Goal: Task Accomplishment & Management: Use online tool/utility

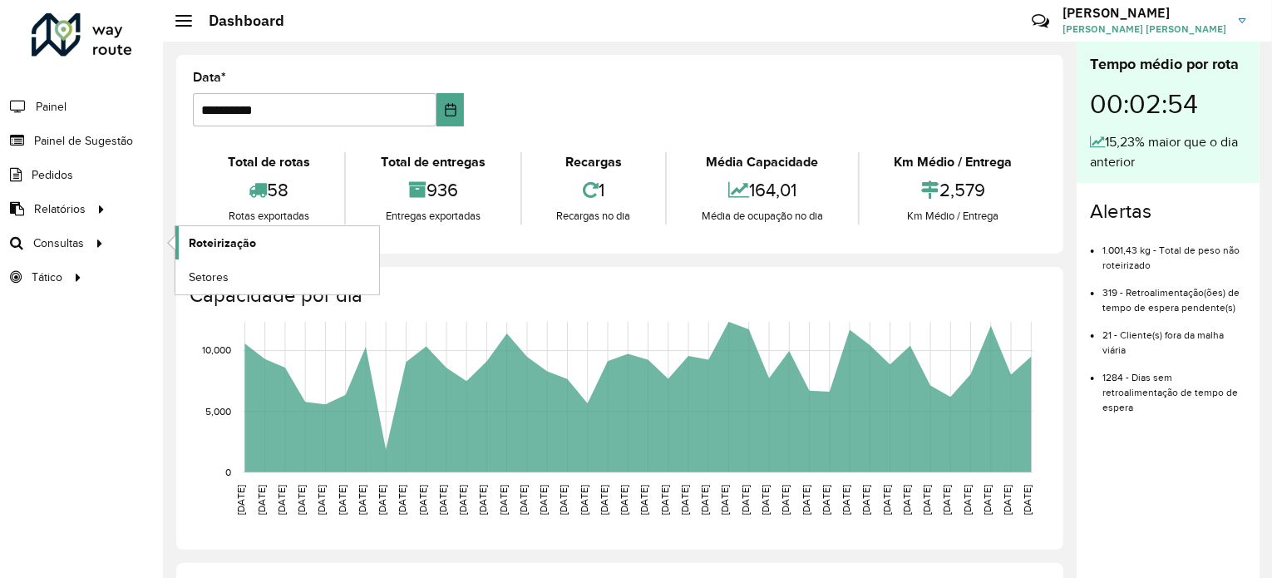
click at [196, 239] on span "Roteirização" at bounding box center [222, 242] width 67 height 17
click at [219, 239] on span "Roteirização" at bounding box center [222, 242] width 67 height 17
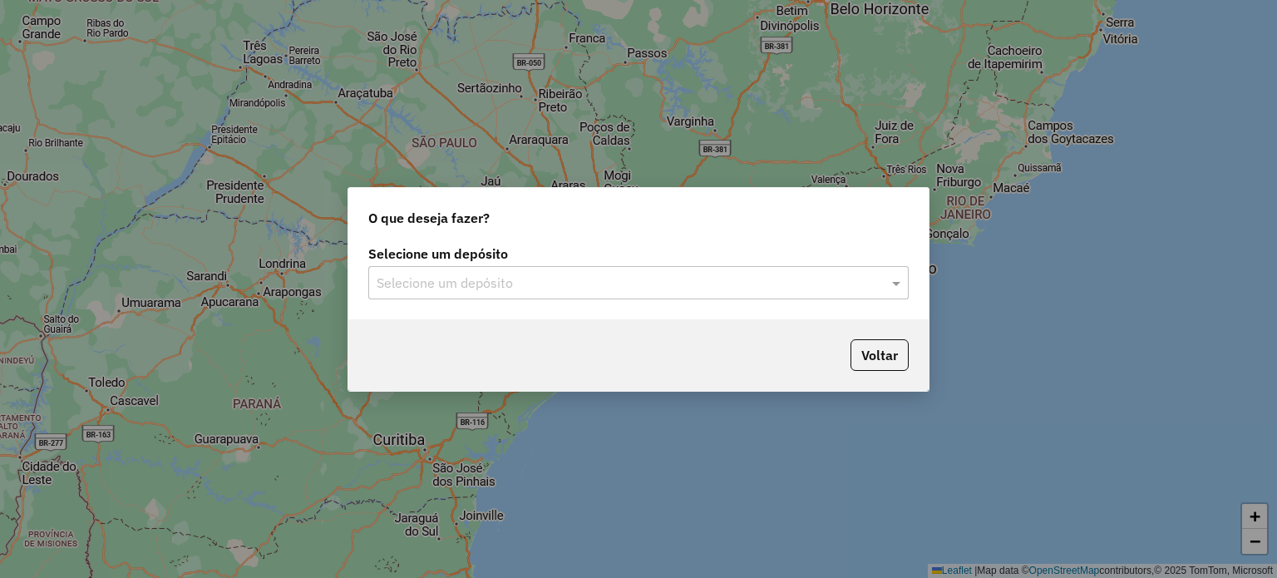
click at [509, 277] on input "text" at bounding box center [622, 283] width 490 height 20
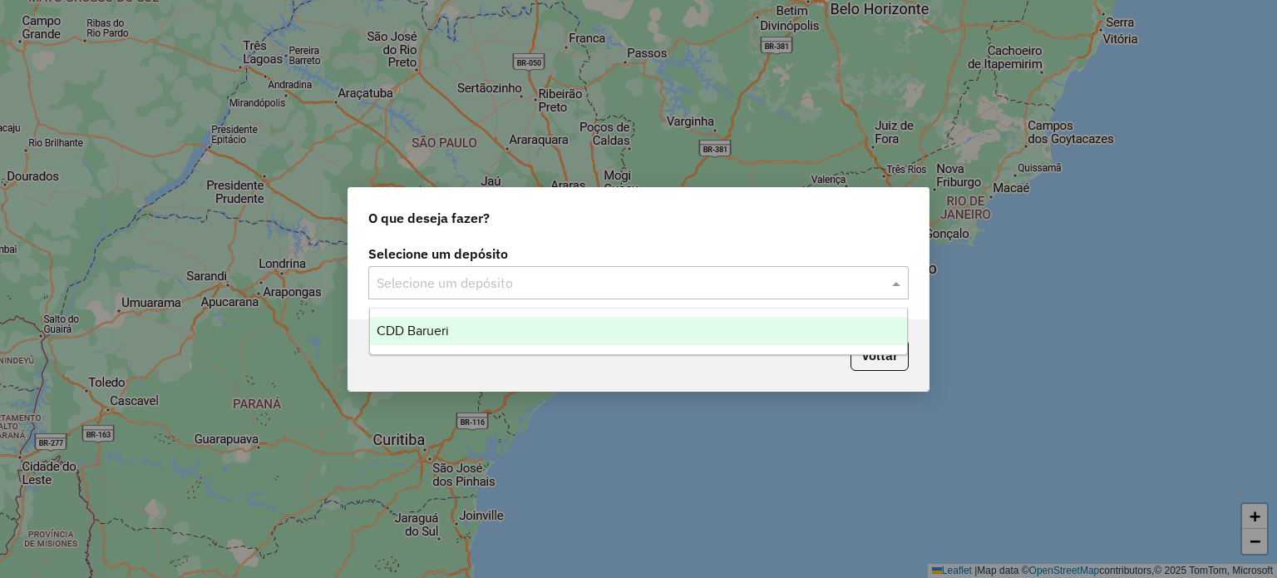
click at [459, 330] on div "CDD Barueri" at bounding box center [639, 331] width 538 height 28
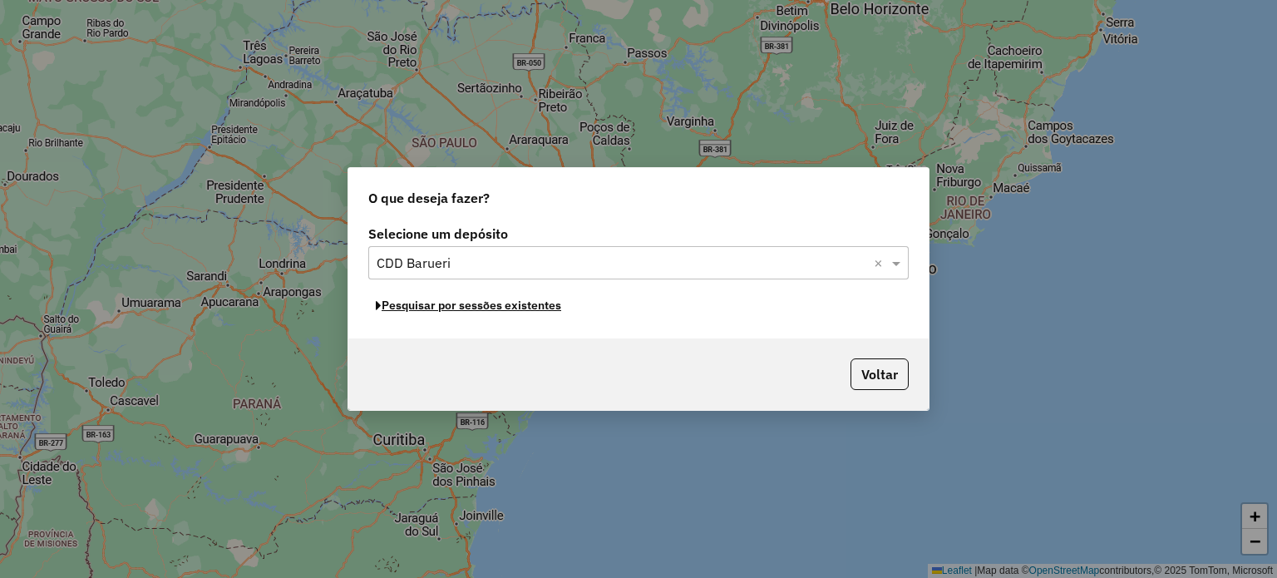
click at [519, 308] on button "Pesquisar por sessões existentes" at bounding box center [468, 306] width 200 height 26
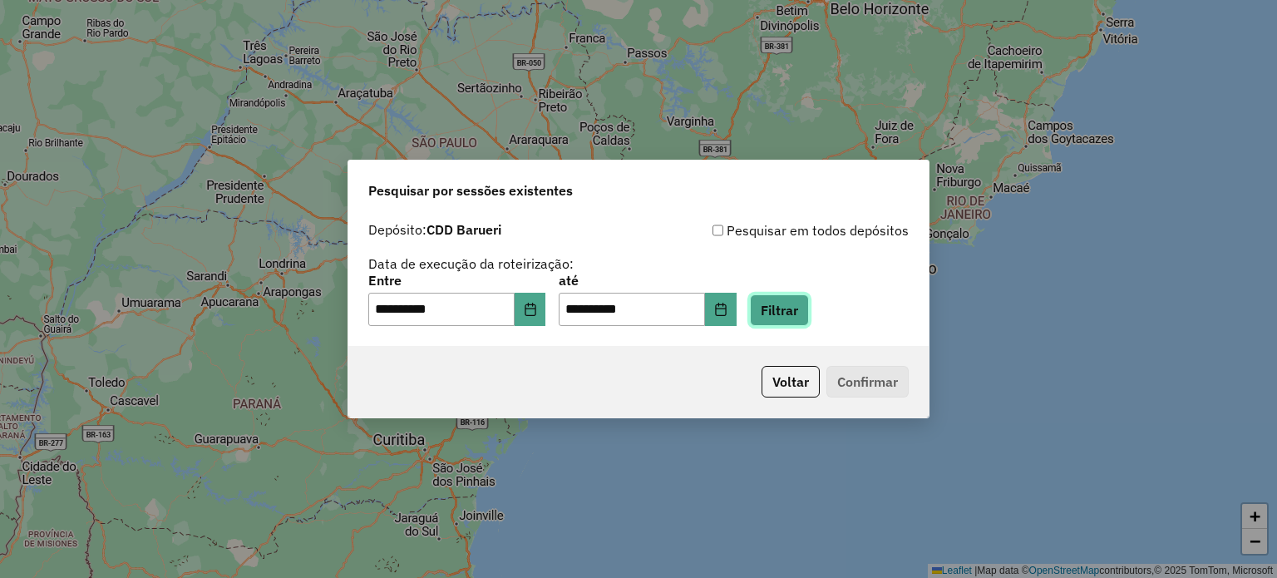
click at [808, 310] on button "Filtrar" at bounding box center [779, 310] width 59 height 32
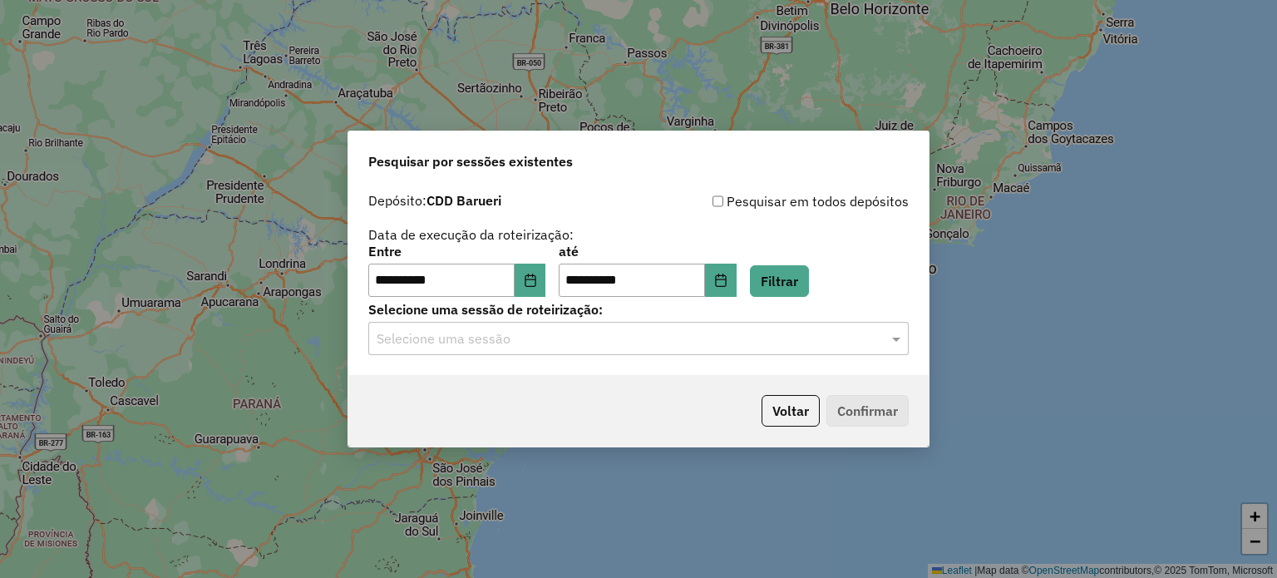
click at [621, 350] on div "Selecione uma sessão" at bounding box center [638, 338] width 540 height 33
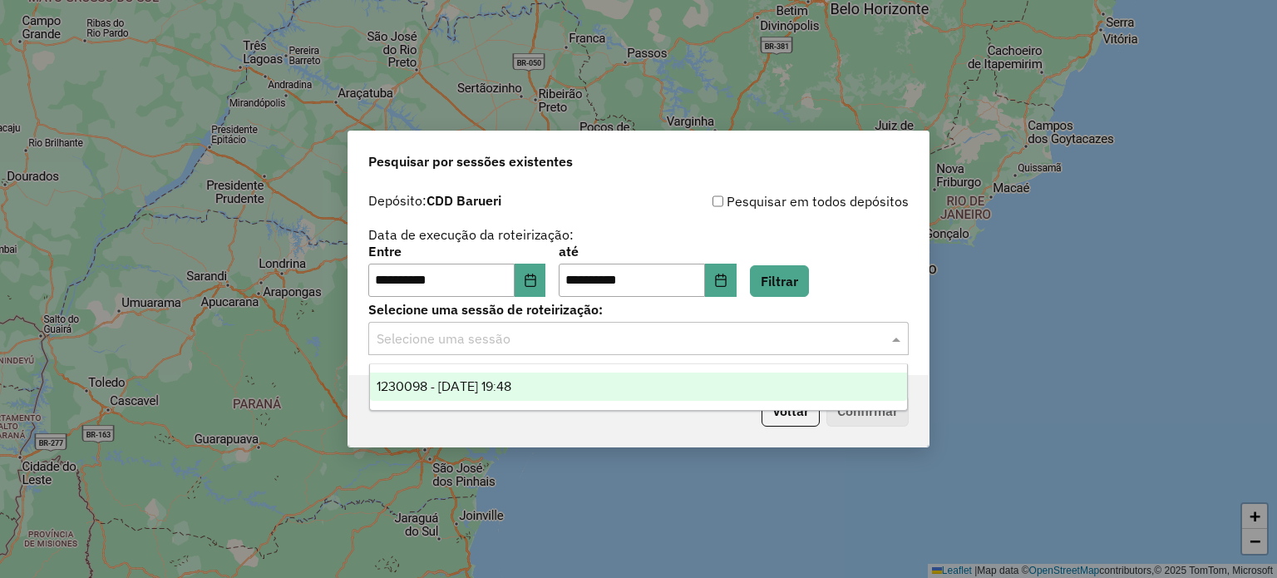
click at [564, 388] on div "1230098 - [DATE] 19:48" at bounding box center [639, 386] width 538 height 28
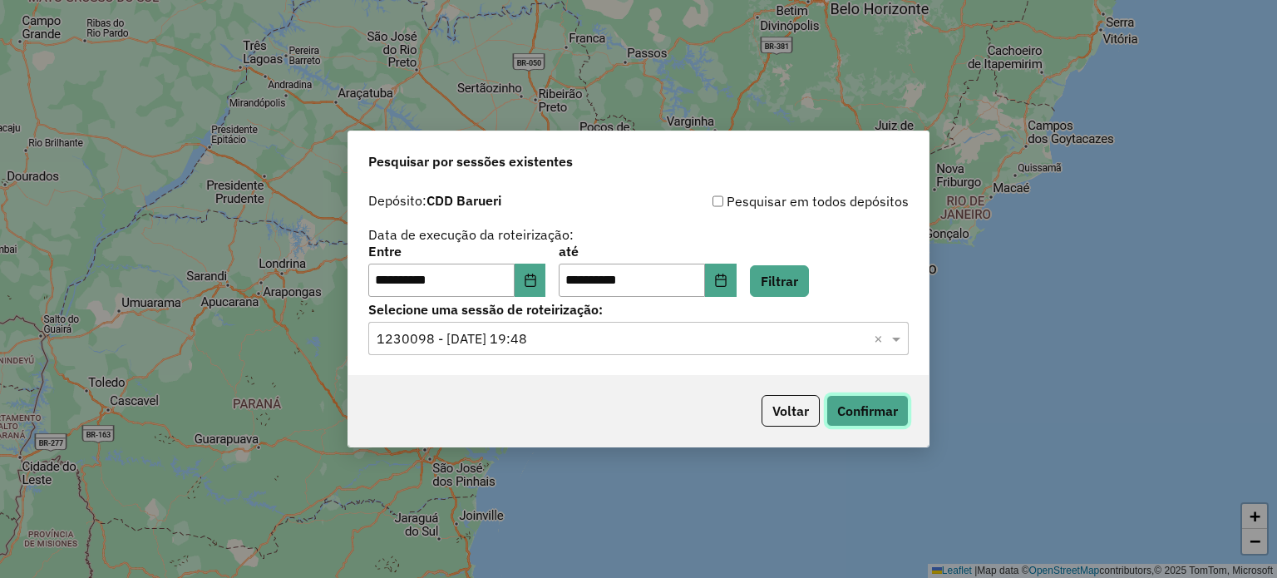
click at [859, 407] on button "Confirmar" at bounding box center [867, 411] width 82 height 32
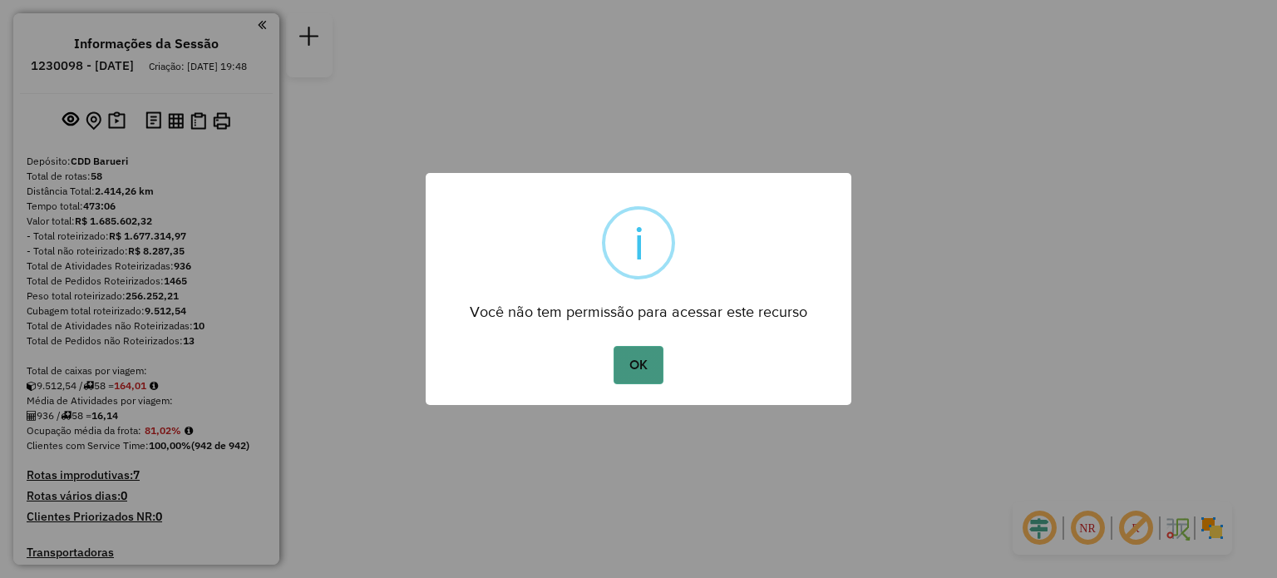
click at [625, 377] on button "OK" at bounding box center [637, 365] width 49 height 38
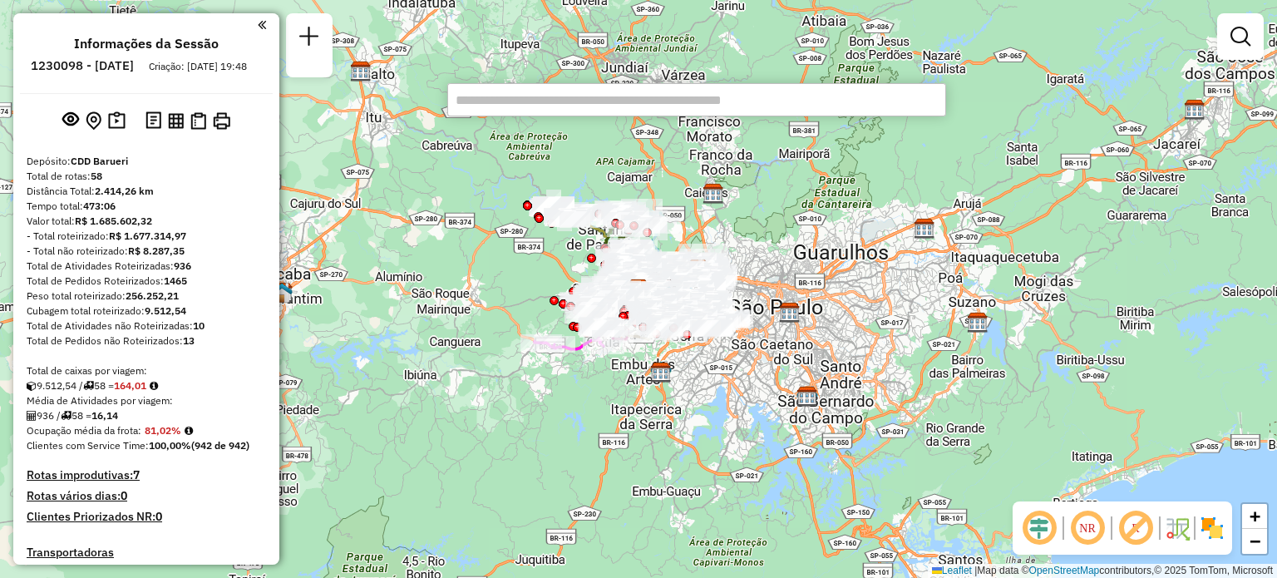
paste input "******"
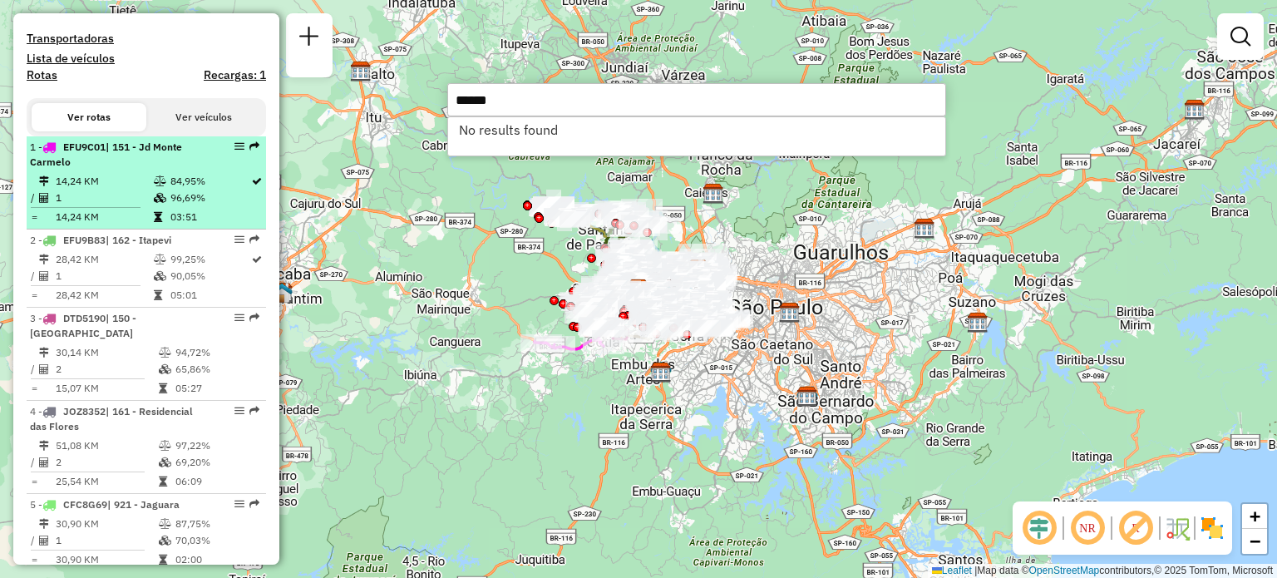
scroll to position [514, 0]
paste input "*******"
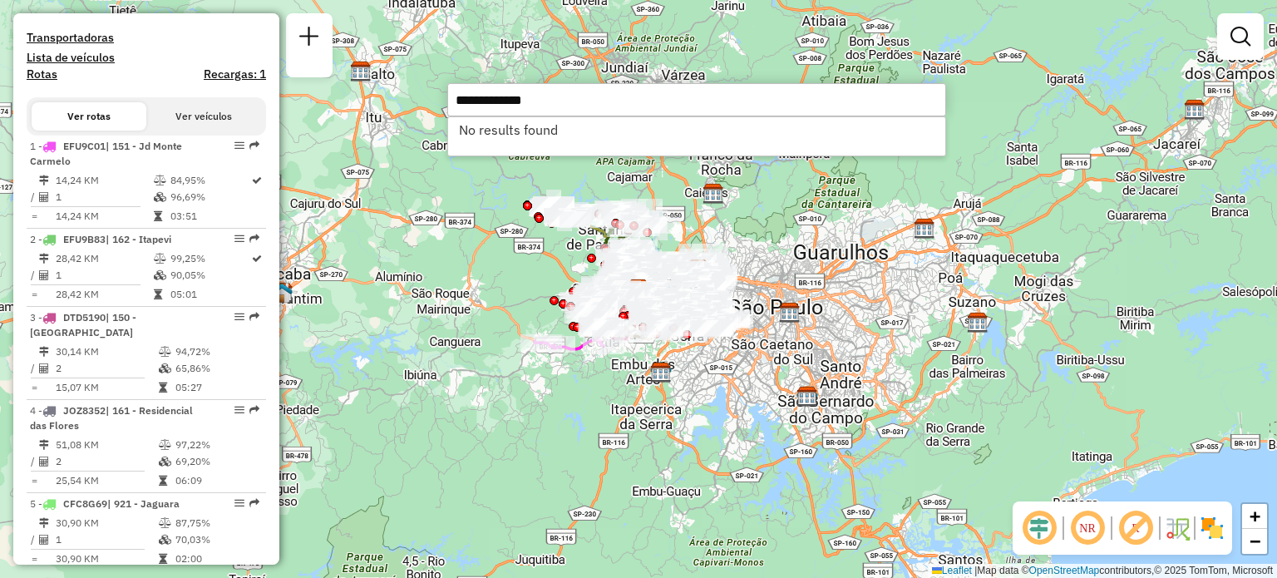
click at [492, 112] on input "**********" at bounding box center [696, 99] width 499 height 33
paste input "text"
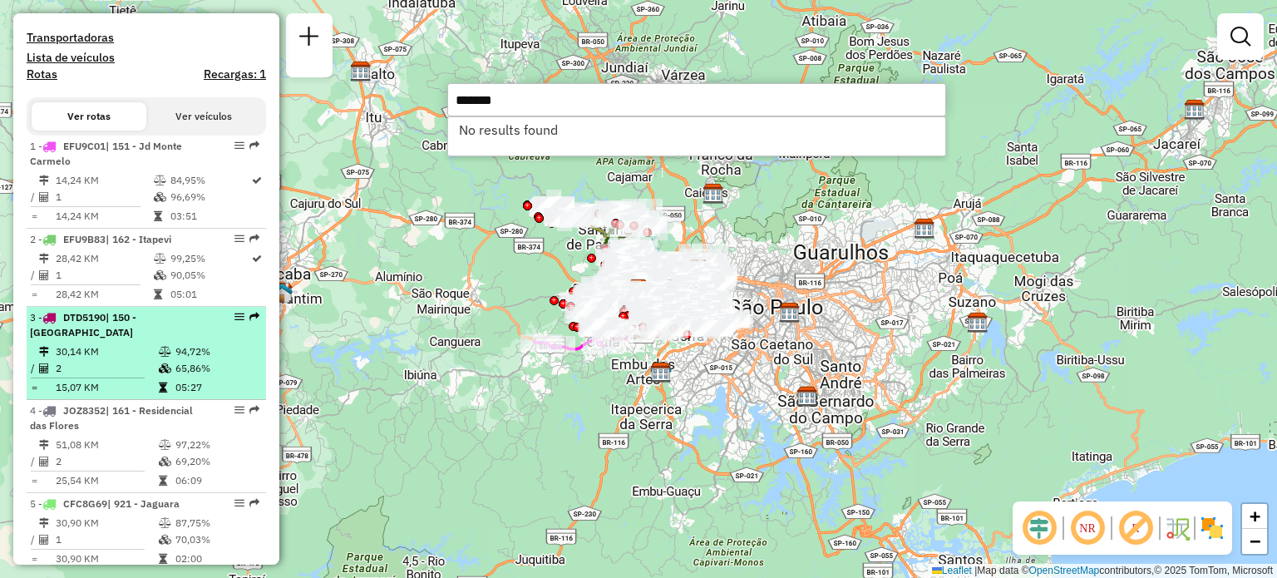
scroll to position [541, 0]
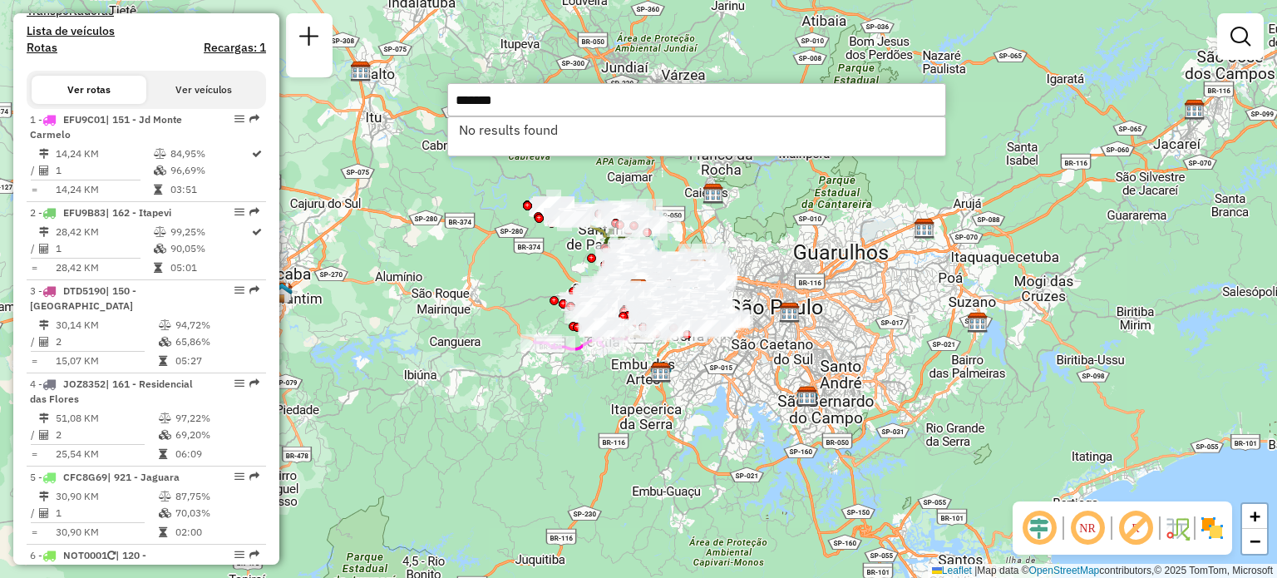
type input "*******"
click at [197, 109] on div "Ver rotas Ver veículos" at bounding box center [146, 90] width 239 height 38
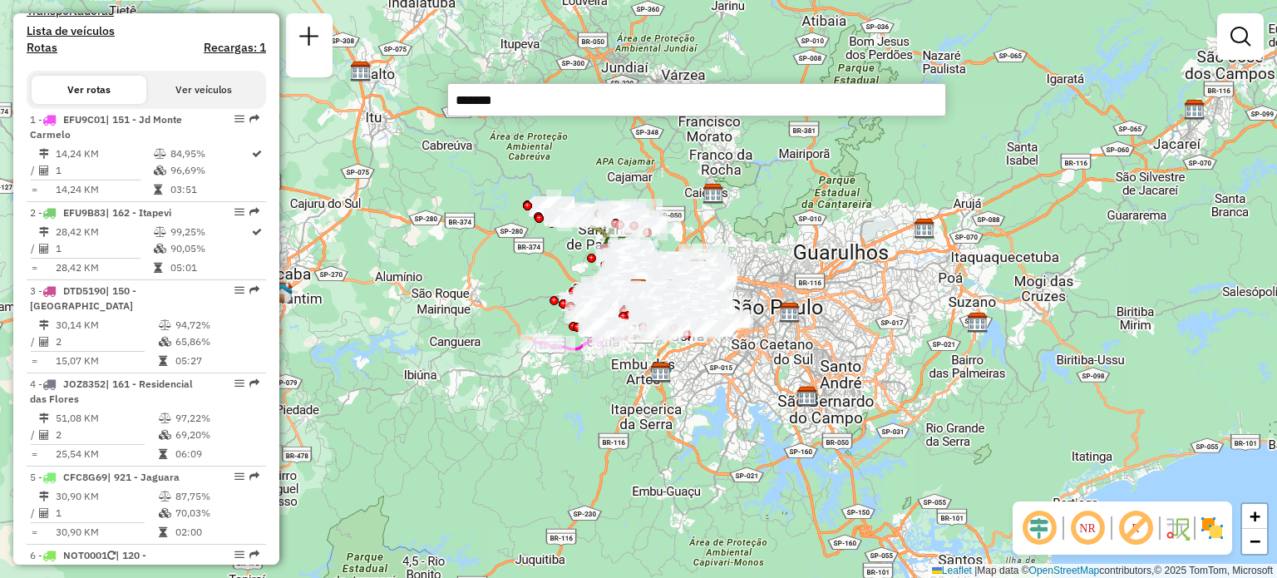
click at [194, 104] on button "Ver veículos" at bounding box center [203, 90] width 115 height 28
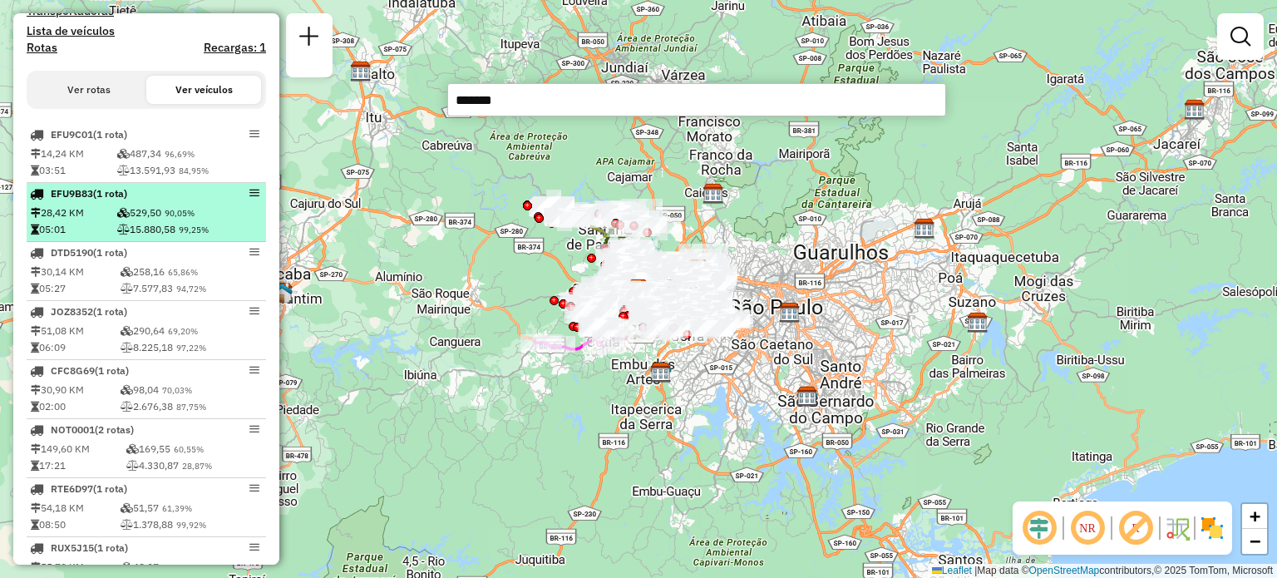
paste input "*******"
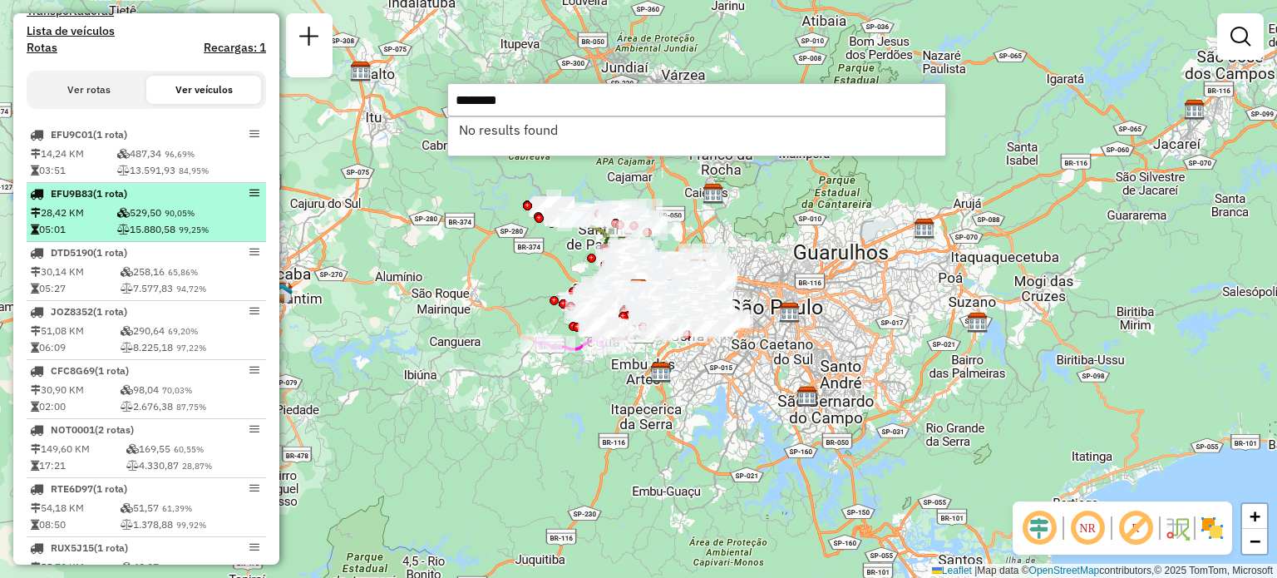
type input "*******"
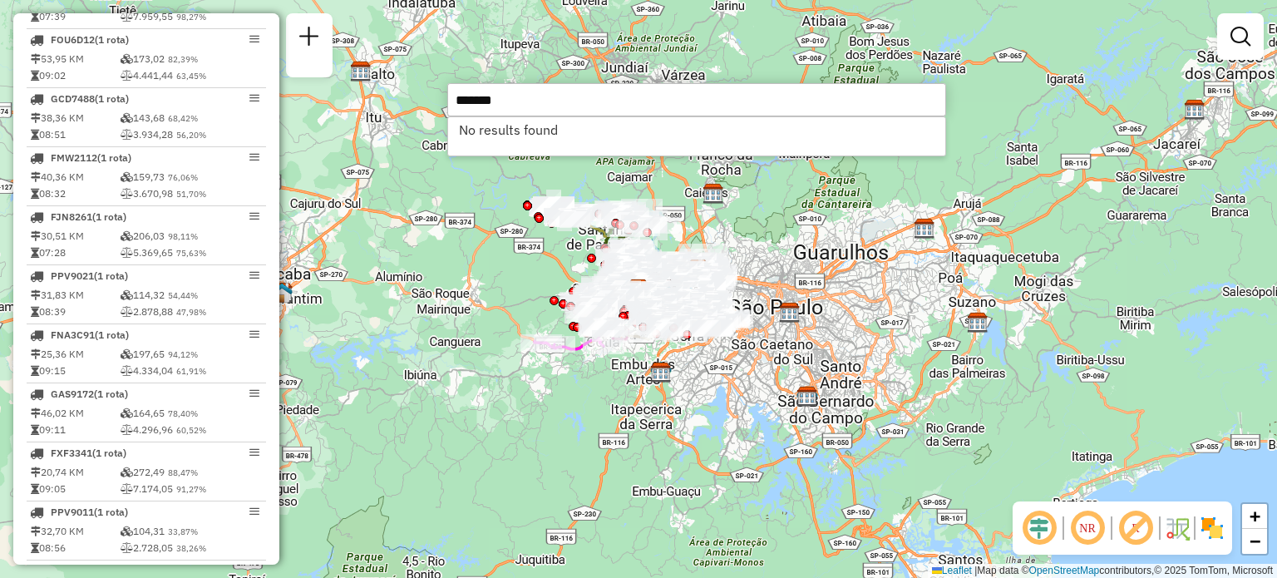
scroll to position [2397, 0]
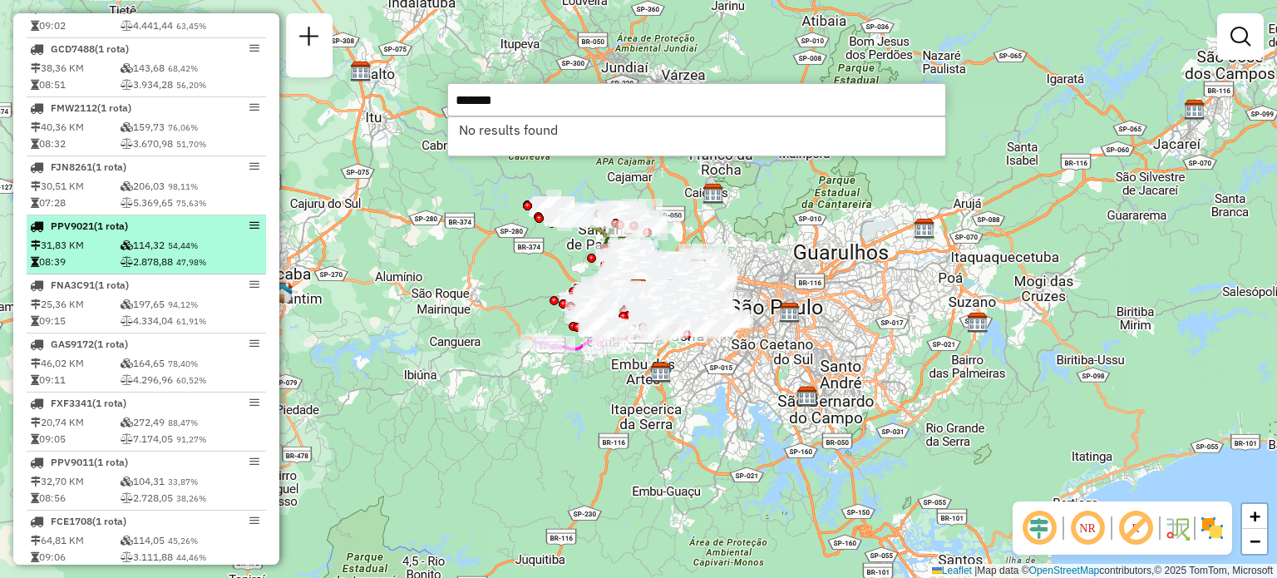
click at [67, 252] on td "31,83 KM" at bounding box center [75, 245] width 90 height 17
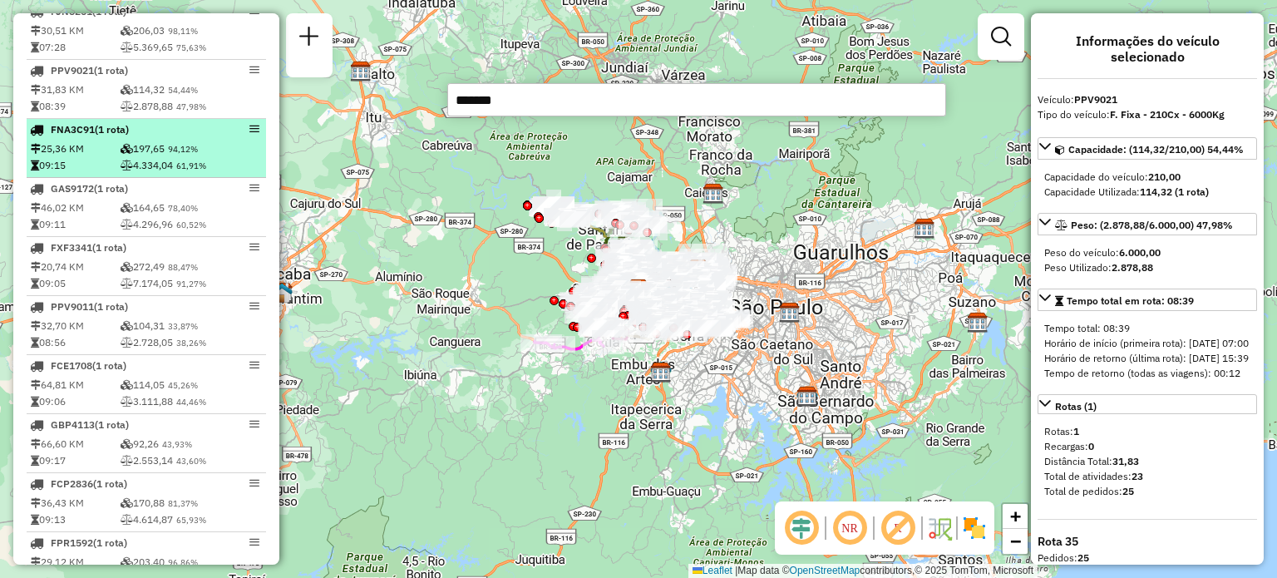
scroll to position [2553, 0]
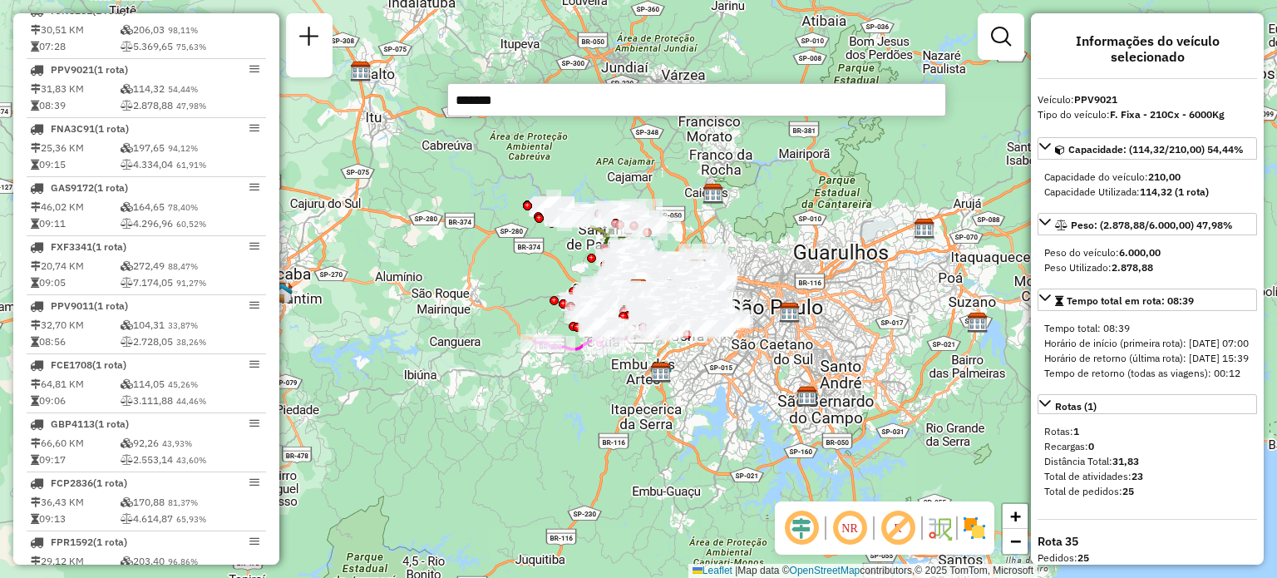
click at [587, 101] on input "*******" at bounding box center [696, 99] width 499 height 33
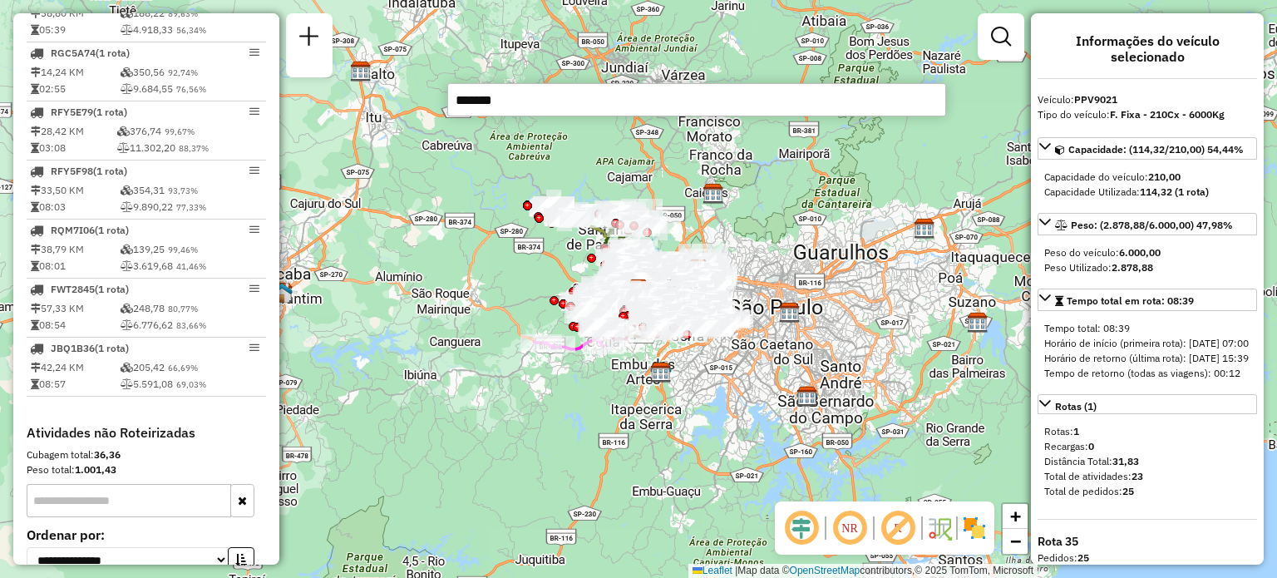
scroll to position [3631, 0]
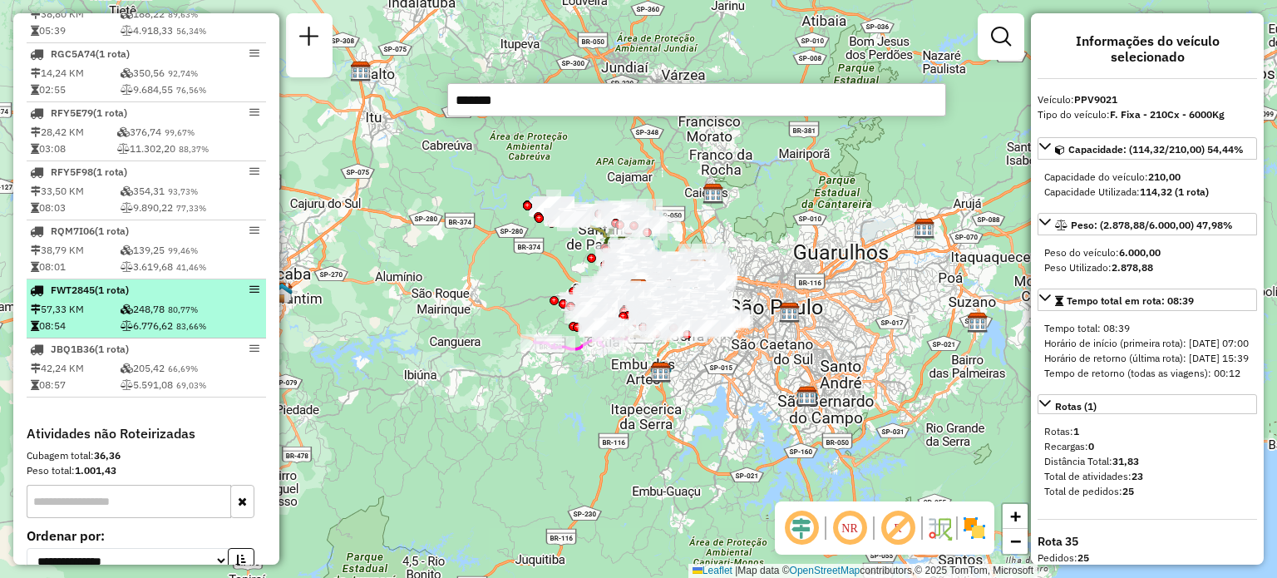
click at [51, 313] on td "57,33 KM" at bounding box center [75, 309] width 90 height 17
click at [249, 292] on em at bounding box center [254, 289] width 10 height 10
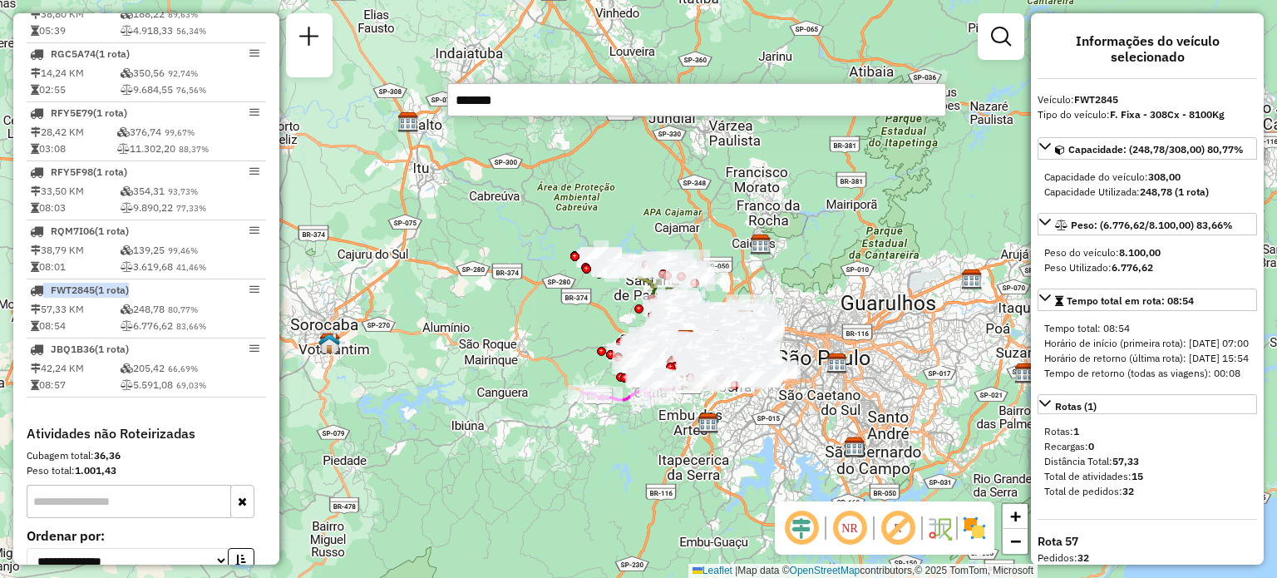
drag, startPoint x: 696, startPoint y: 149, endPoint x: 727, endPoint y: 192, distance: 53.0
click at [727, 192] on div "Janela de atendimento Grade de atendimento Capacidade Transportadoras Veículos …" at bounding box center [638, 289] width 1277 height 578
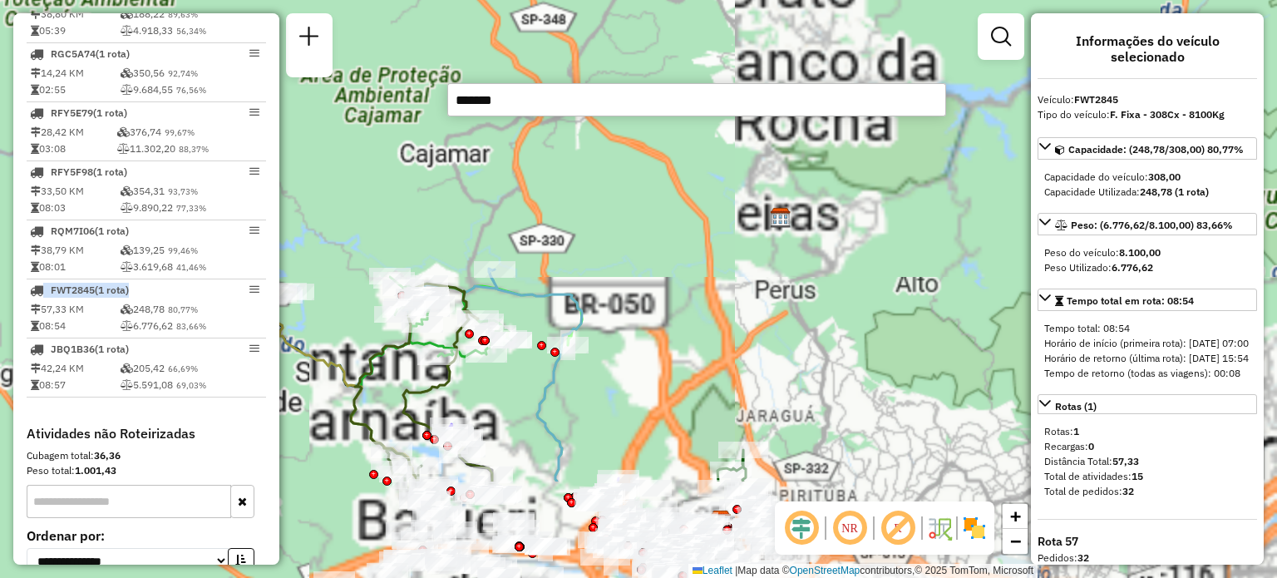
drag, startPoint x: 717, startPoint y: 306, endPoint x: 706, endPoint y: 155, distance: 151.7
click at [706, 145] on div "Janela de atendimento Grade de atendimento Capacidade Transportadoras Veículos …" at bounding box center [638, 289] width 1277 height 578
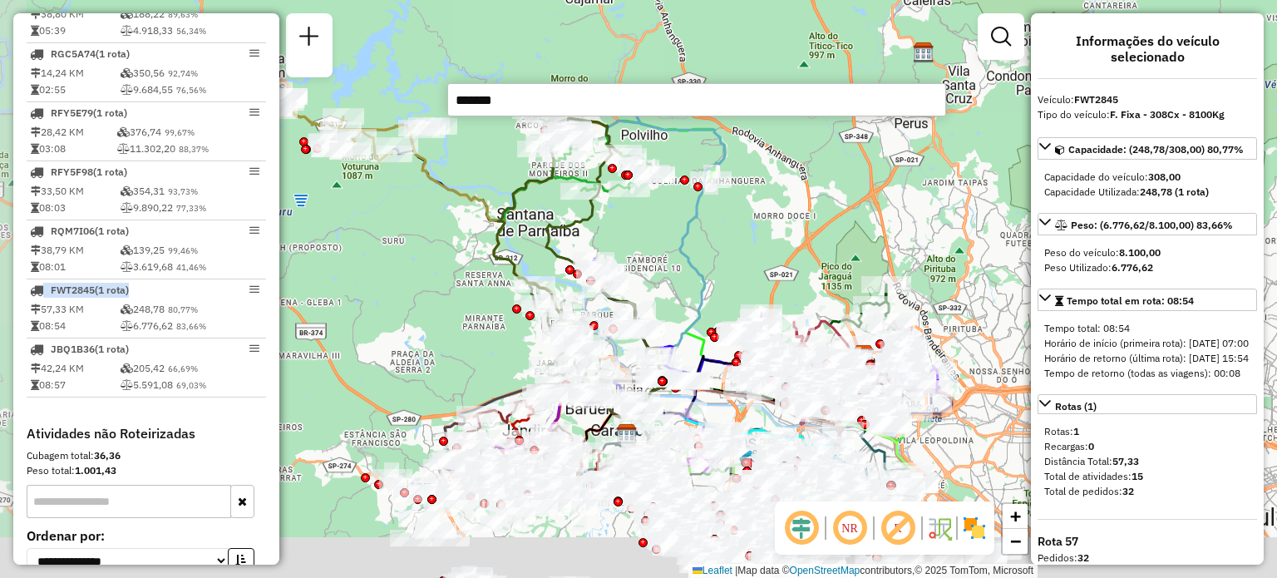
drag, startPoint x: 676, startPoint y: 297, endPoint x: 817, endPoint y: 137, distance: 213.1
click at [817, 137] on div "Janela de atendimento Grade de atendimento Capacidade Transportadoras Veículos …" at bounding box center [638, 289] width 1277 height 578
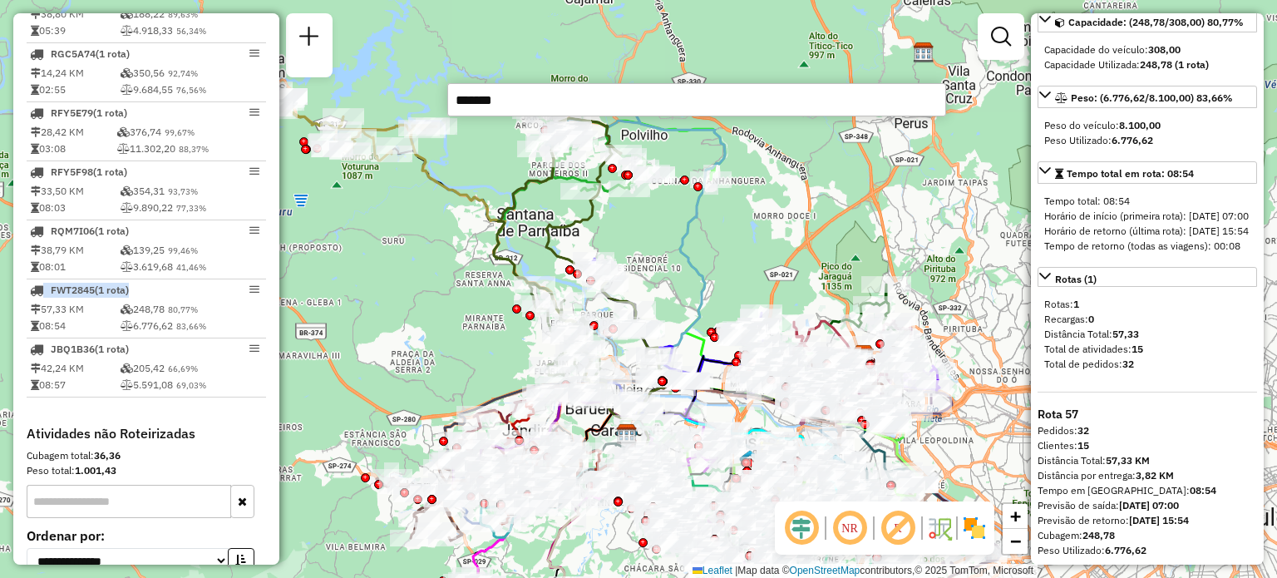
scroll to position [155, 0]
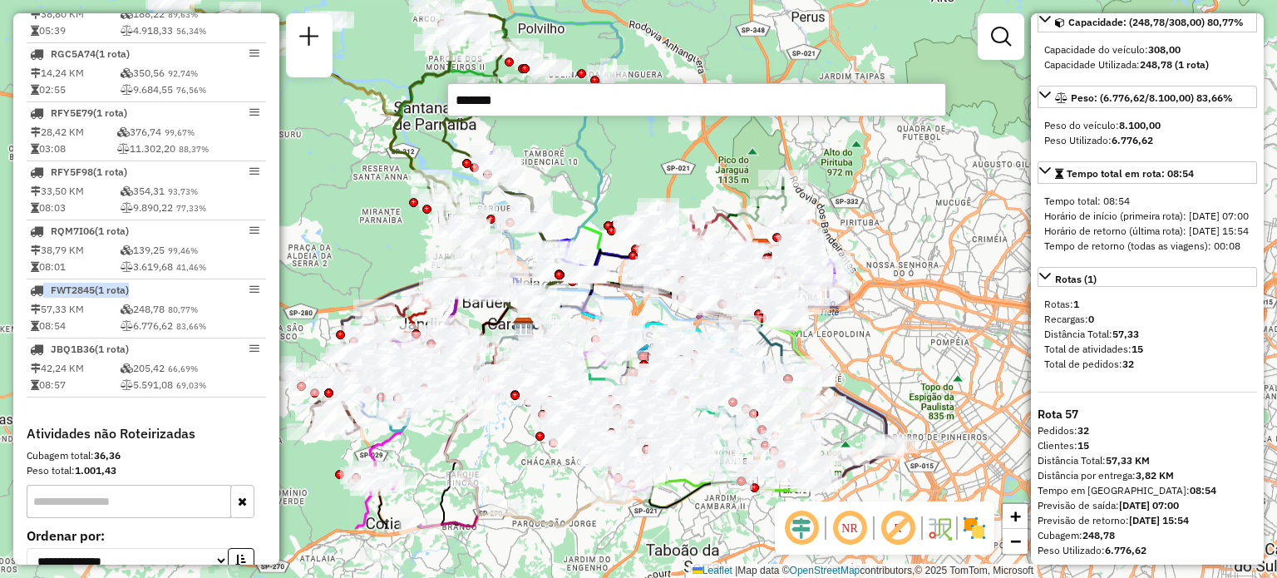
drag, startPoint x: 914, startPoint y: 262, endPoint x: 821, endPoint y: 155, distance: 142.0
click at [821, 155] on div "Janela de atendimento Grade de atendimento Capacidade Transportadoras Veículos …" at bounding box center [638, 289] width 1277 height 578
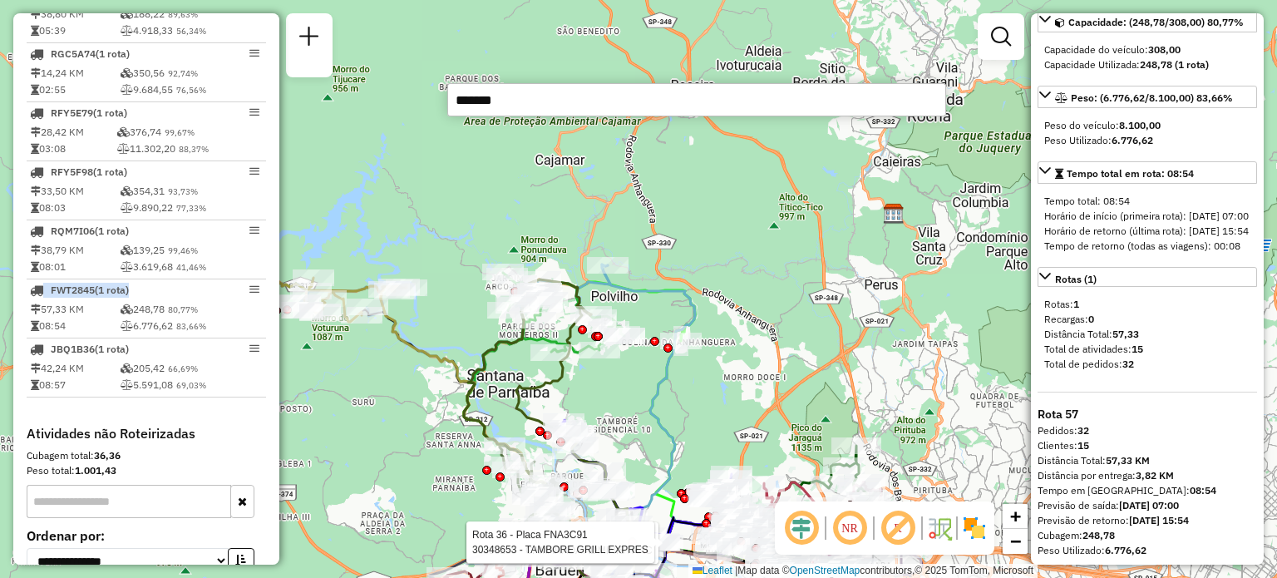
drag, startPoint x: 687, startPoint y: 260, endPoint x: 641, endPoint y: 396, distance: 143.8
click at [641, 396] on div "Rota 36 - Placa FNA3C91 30353135 - CAMARADA ADMINISTRAC Rota 36 - Placa FNA3C91…" at bounding box center [638, 289] width 1277 height 578
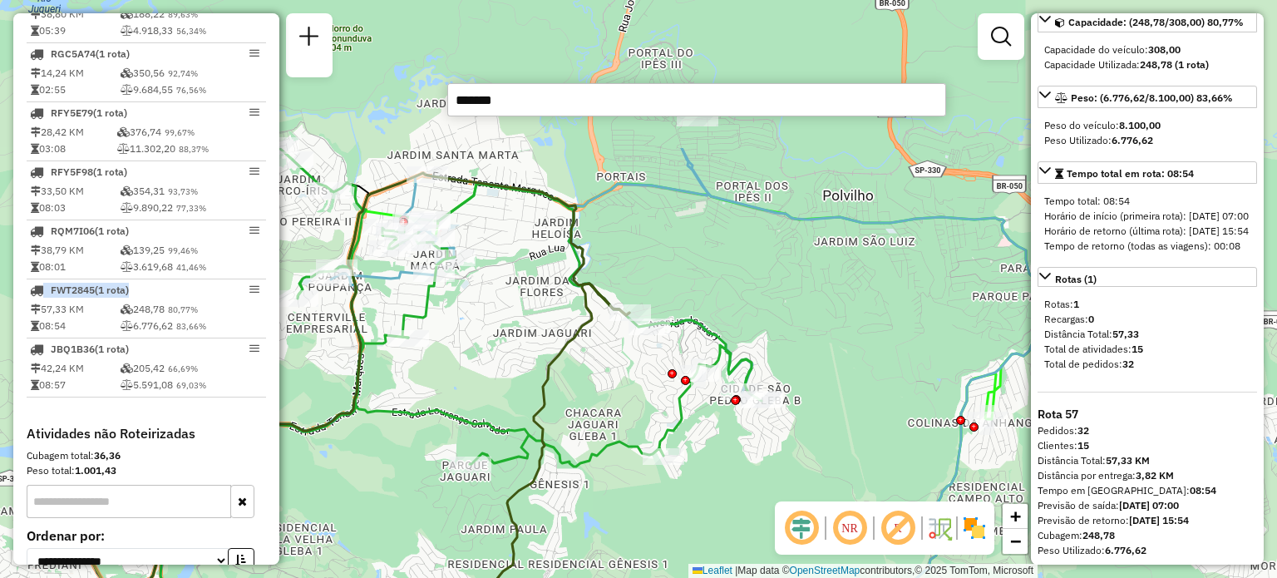
drag, startPoint x: 520, startPoint y: 332, endPoint x: 750, endPoint y: 465, distance: 264.7
click at [715, 554] on div "Rota 36 - Placa FNA3C91 30353135 - CAMARADA ADMINISTRAC Rota 36 - Placa FNA3C91…" at bounding box center [638, 289] width 1277 height 578
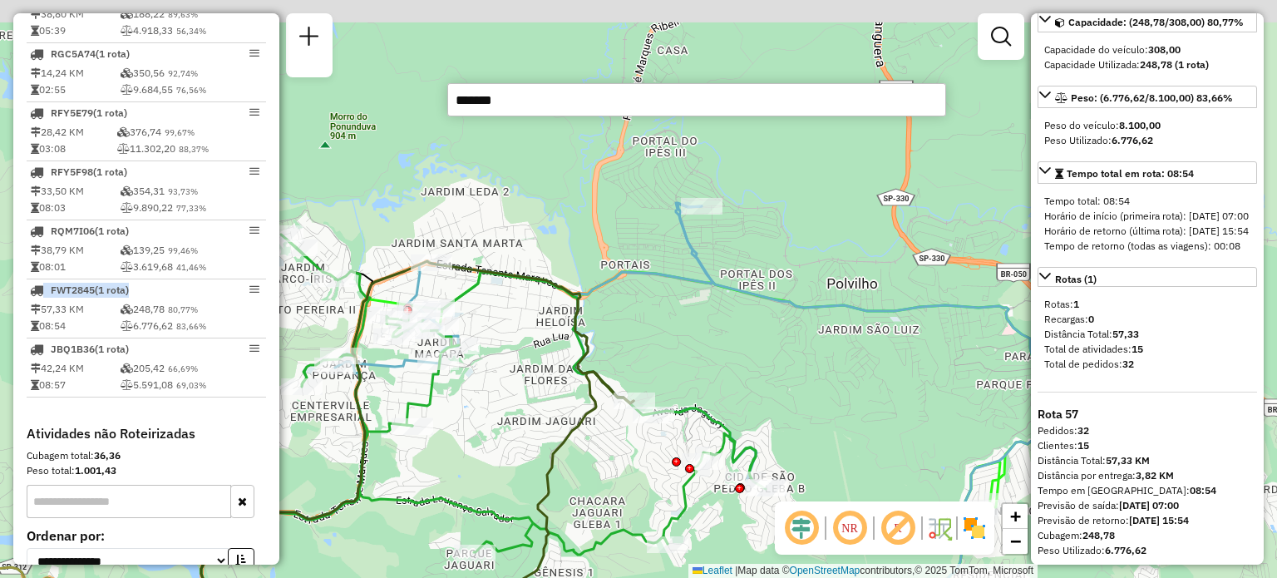
drag, startPoint x: 782, startPoint y: 180, endPoint x: 782, endPoint y: 268, distance: 88.1
click at [782, 268] on div "Rota 36 - Placa FNA3C91 30353135 - CAMARADA ADMINISTRAC Rota 36 - Placa FNA3C91…" at bounding box center [638, 289] width 1277 height 578
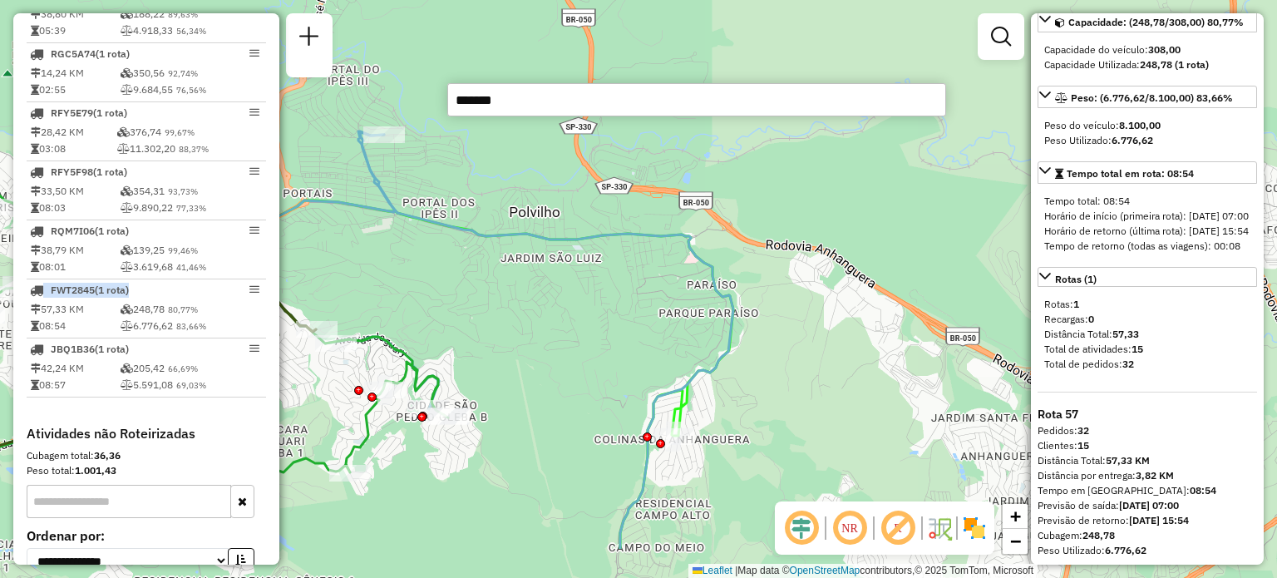
drag, startPoint x: 781, startPoint y: 285, endPoint x: 497, endPoint y: 219, distance: 291.7
click at [465, 192] on div "Rota 36 - Placa FNA3C91 30353135 - CAMARADA ADMINISTRAC Rota 36 - Placa FNA3C91…" at bounding box center [638, 289] width 1277 height 578
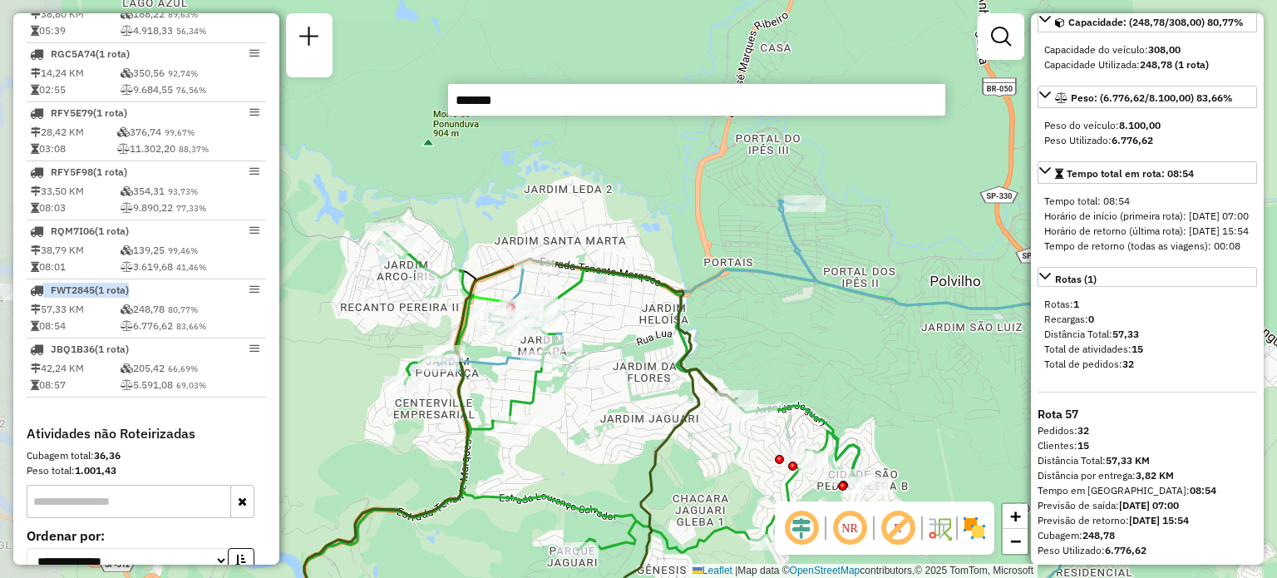
drag, startPoint x: 567, startPoint y: 363, endPoint x: 986, endPoint y: 438, distance: 425.5
click at [986, 438] on div "Rota 36 - Placa FNA3C91 30353135 - CAMARADA ADMINISTRAC Rota 36 - Placa FNA3C91…" at bounding box center [638, 289] width 1277 height 578
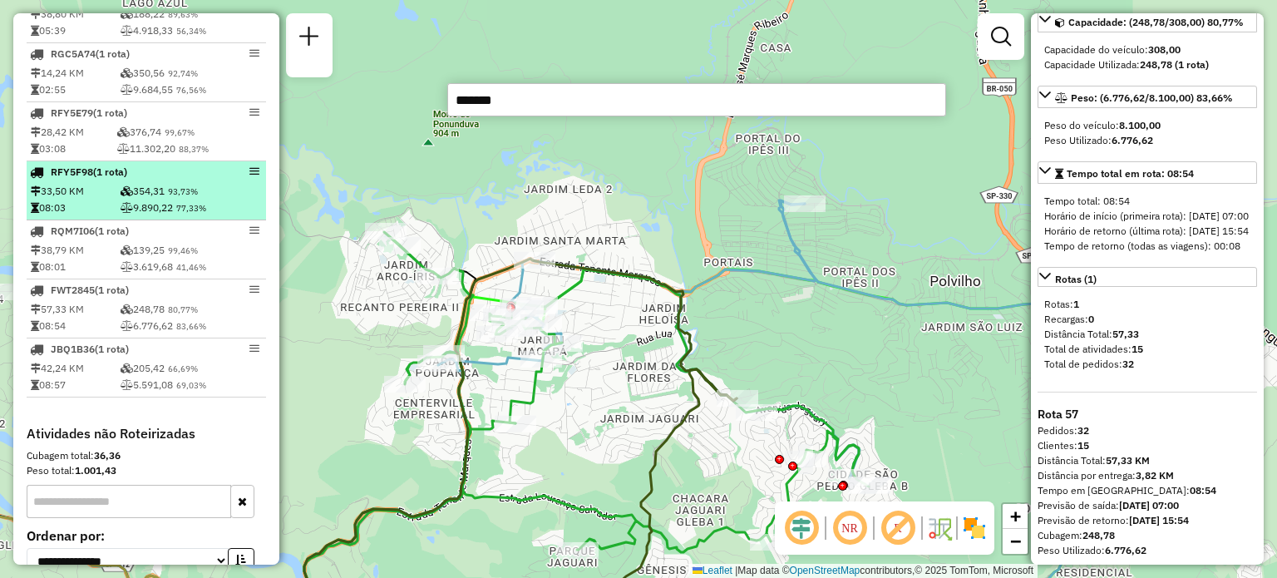
click at [167, 180] on div "RFY5F98 (1 Rota)" at bounding box center [118, 172] width 176 height 15
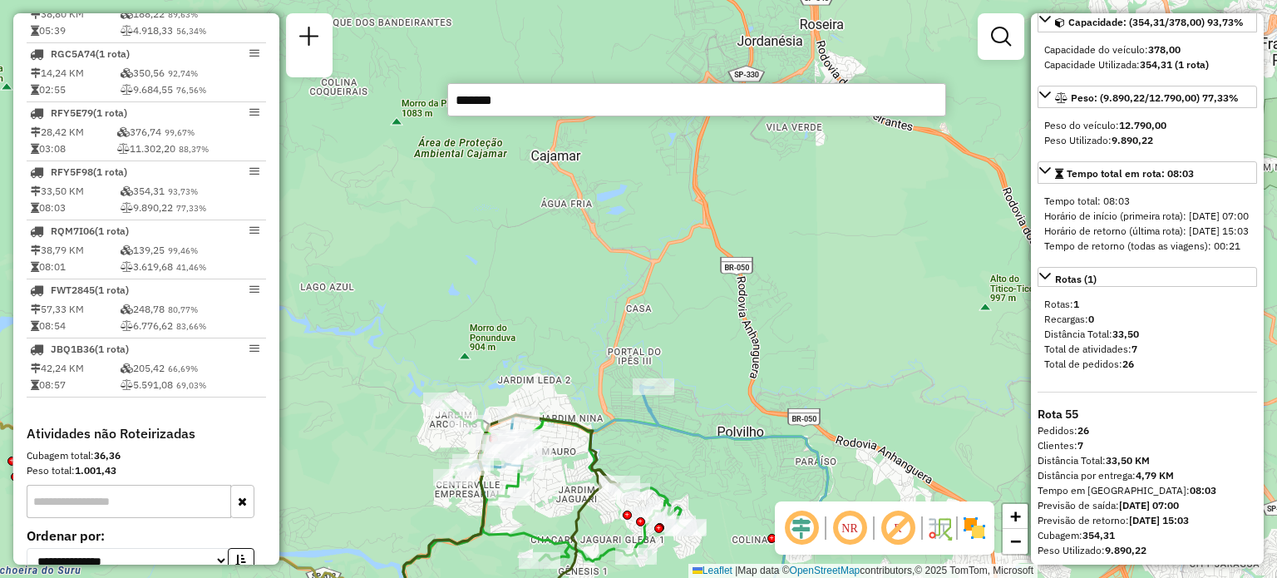
drag, startPoint x: 815, startPoint y: 340, endPoint x: 770, endPoint y: 315, distance: 51.3
click at [770, 315] on div "Rota 36 - Placa FNA3C91 30353135 - CAMARADA ADMINISTRAC Rota 36 - Placa FNA3C91…" at bounding box center [638, 289] width 1277 height 578
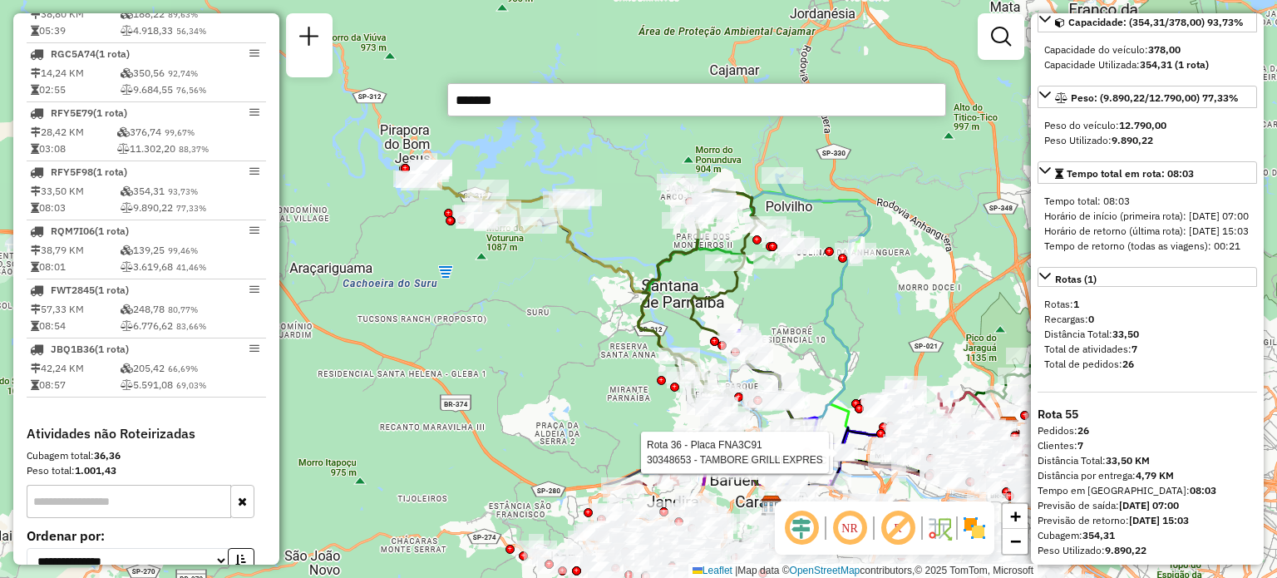
drag, startPoint x: 764, startPoint y: 368, endPoint x: 825, endPoint y: 218, distance: 162.5
click at [825, 218] on div "Rota 36 - Placa FNA3C91 30353135 - CAMARADA ADMINISTRAC Rota 36 - Placa FNA3C91…" at bounding box center [638, 289] width 1277 height 578
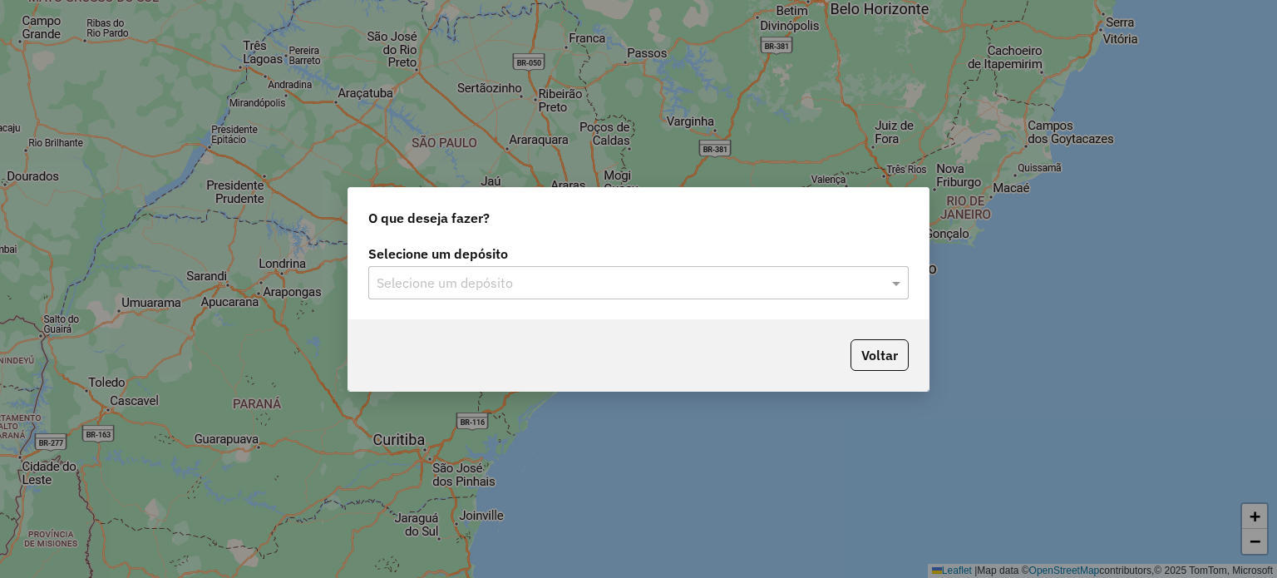
click at [664, 286] on input "text" at bounding box center [622, 283] width 490 height 20
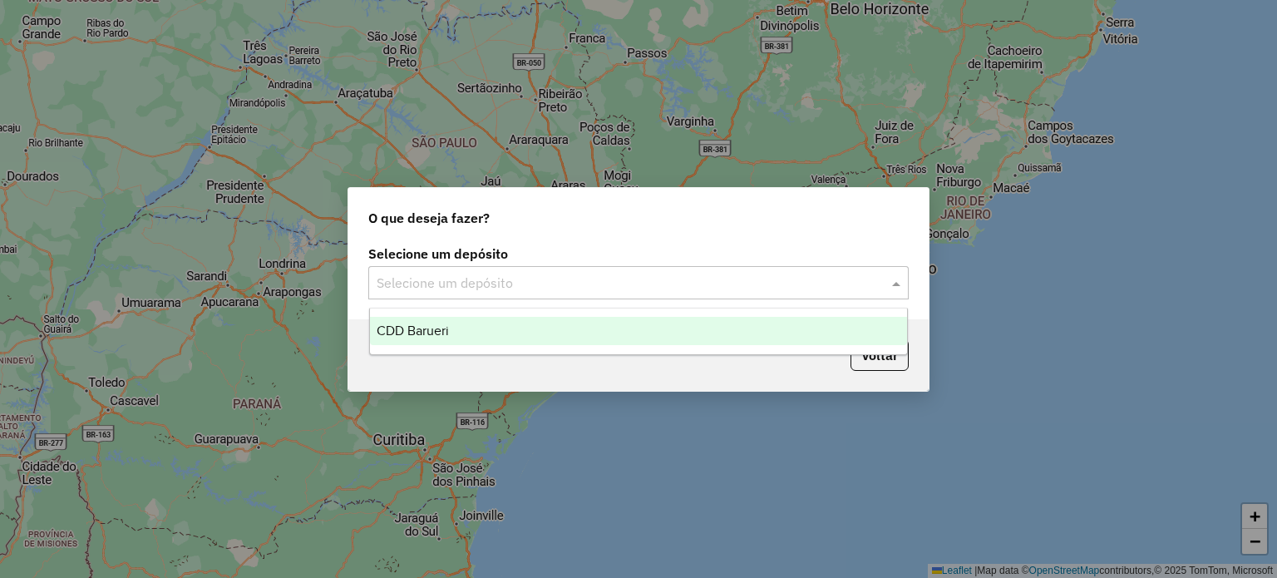
click at [613, 322] on div "CDD Barueri" at bounding box center [639, 331] width 538 height 28
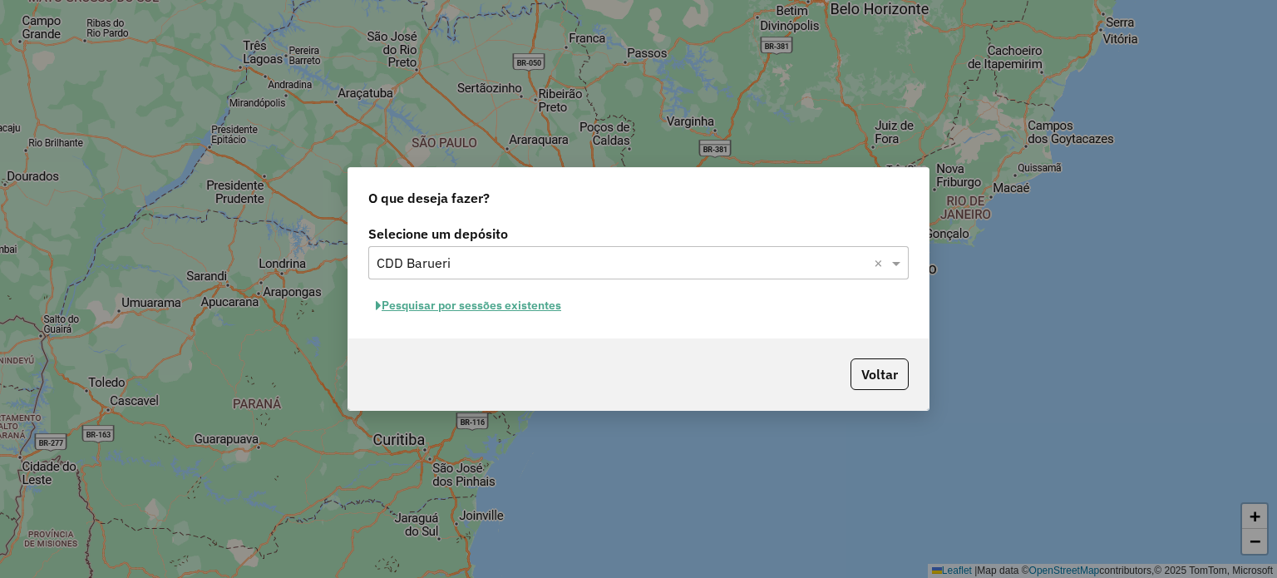
click at [498, 308] on button "Pesquisar por sessões existentes" at bounding box center [468, 306] width 200 height 26
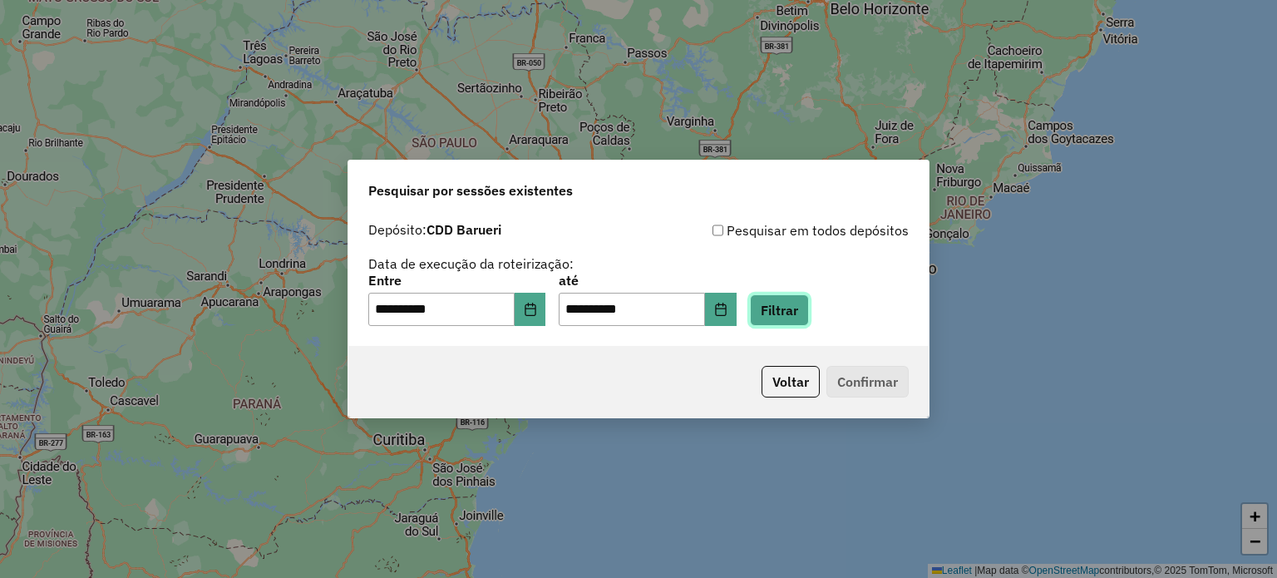
click at [803, 307] on button "Filtrar" at bounding box center [779, 310] width 59 height 32
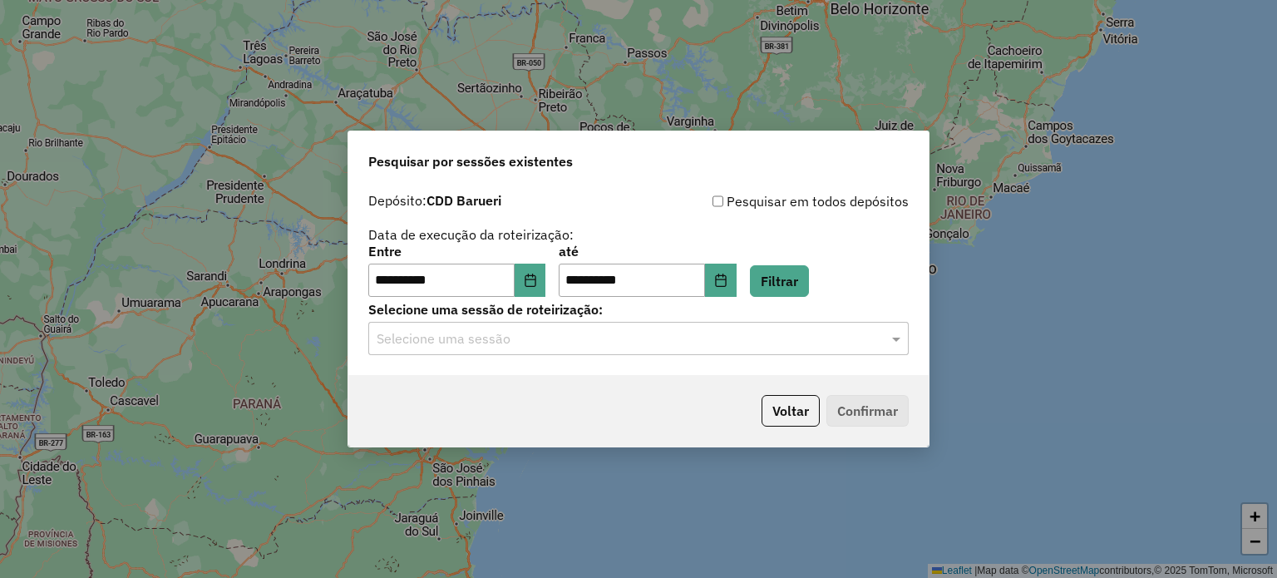
click at [646, 352] on div "Selecione uma sessão" at bounding box center [638, 338] width 540 height 33
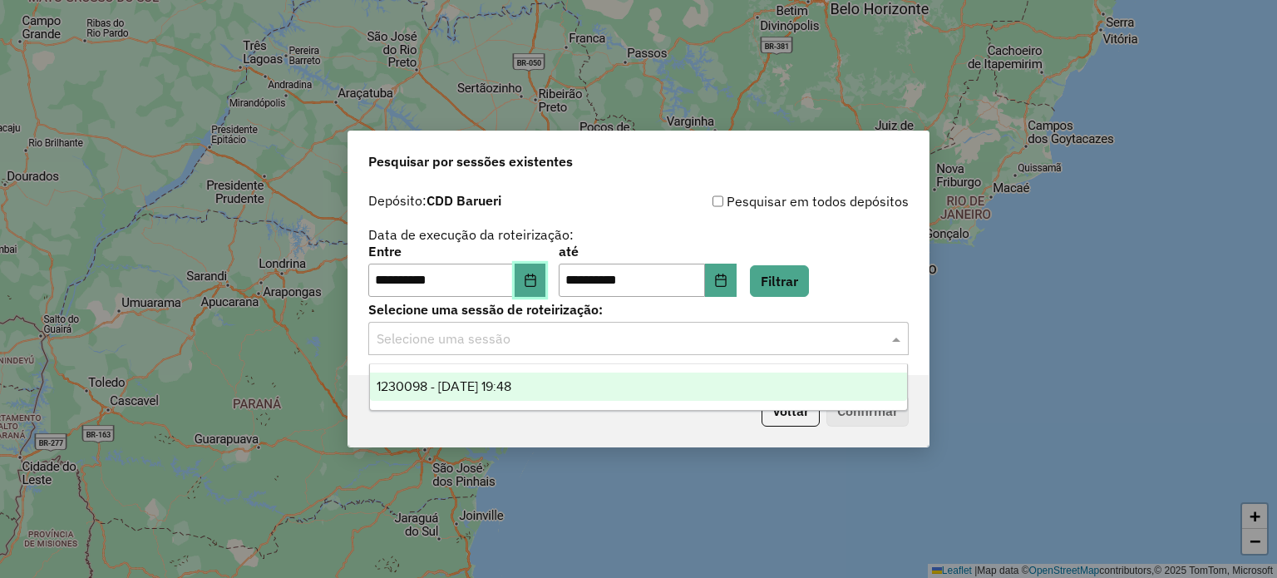
click at [534, 281] on button "Choose Date" at bounding box center [530, 279] width 32 height 33
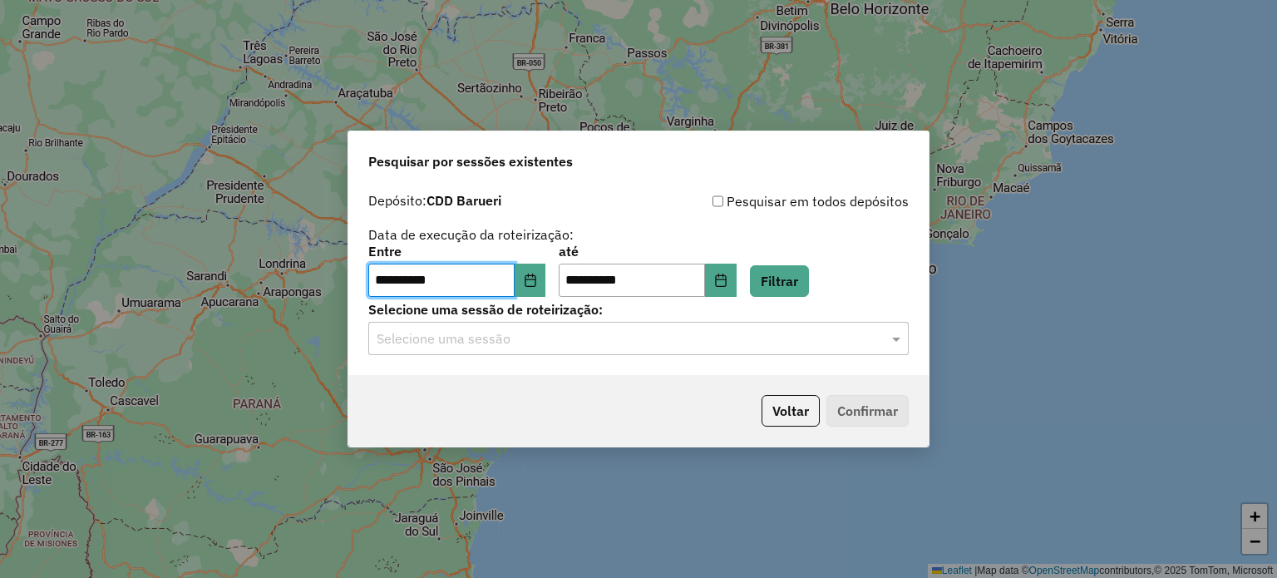
click at [757, 219] on div "**********" at bounding box center [638, 244] width 540 height 106
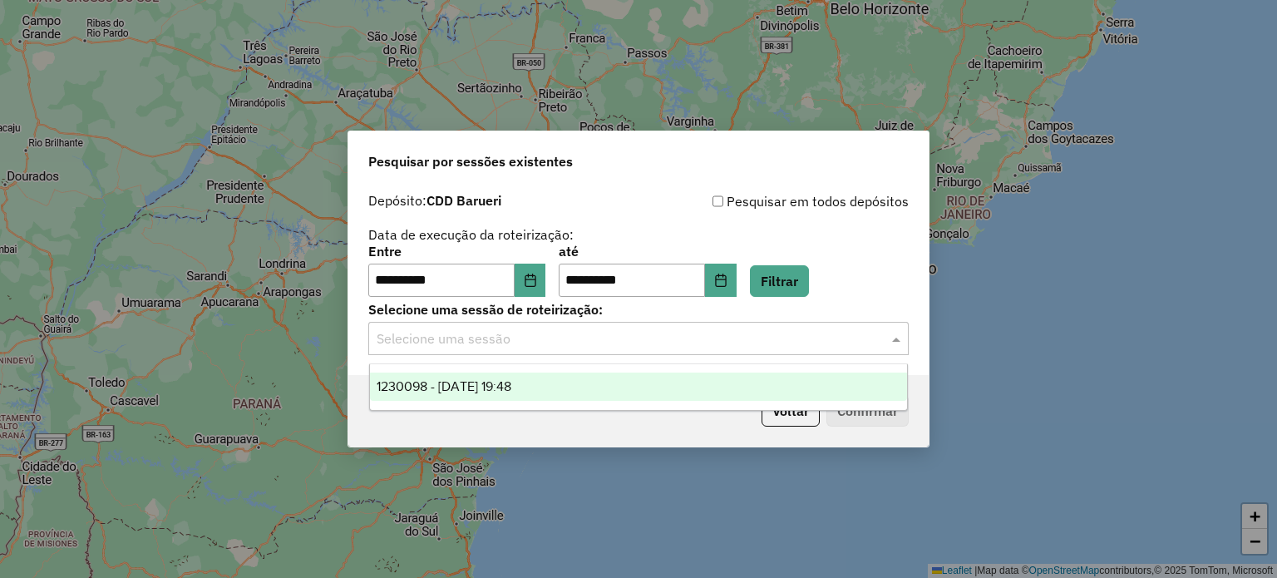
click at [755, 334] on input "text" at bounding box center [622, 339] width 490 height 20
click at [648, 381] on div "1230098 - 15/08/2025 19:48" at bounding box center [639, 386] width 538 height 28
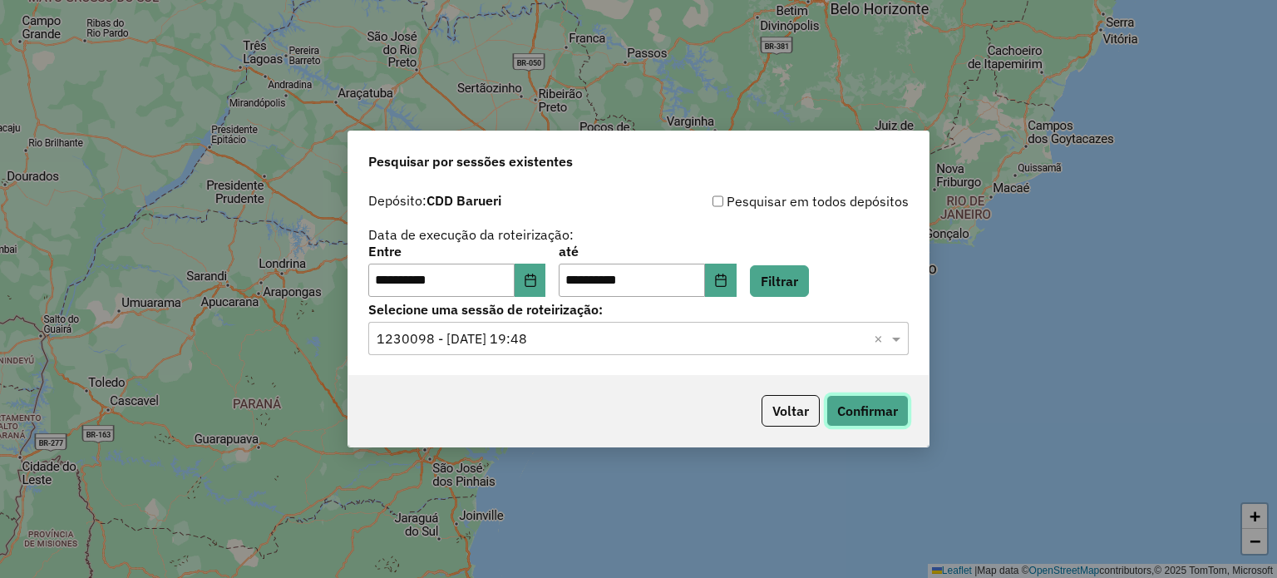
click at [884, 408] on button "Confirmar" at bounding box center [867, 411] width 82 height 32
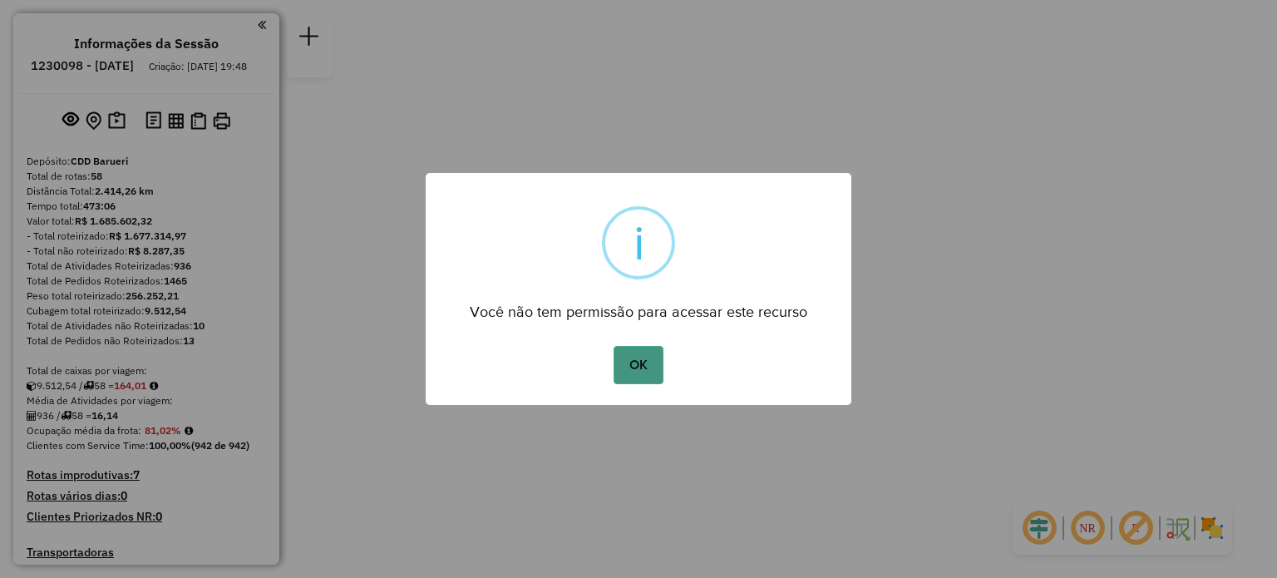
click at [638, 358] on button "OK" at bounding box center [637, 365] width 49 height 38
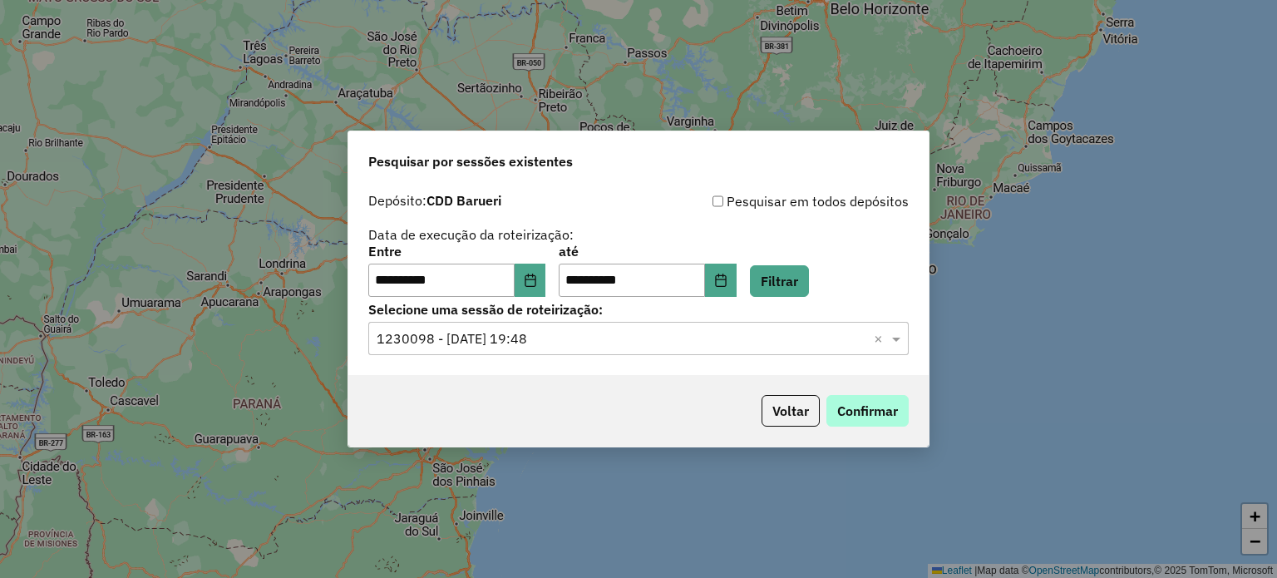
click at [887, 408] on button "Confirmar" at bounding box center [867, 411] width 82 height 32
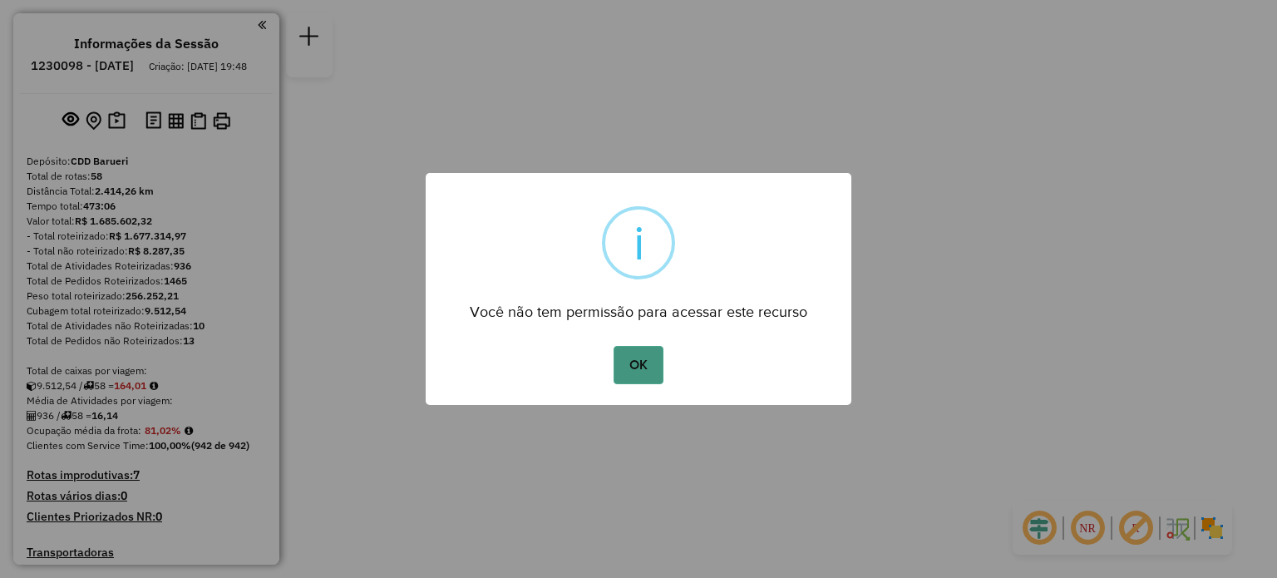
click at [648, 361] on button "OK" at bounding box center [637, 365] width 49 height 38
